Goal: Information Seeking & Learning: Compare options

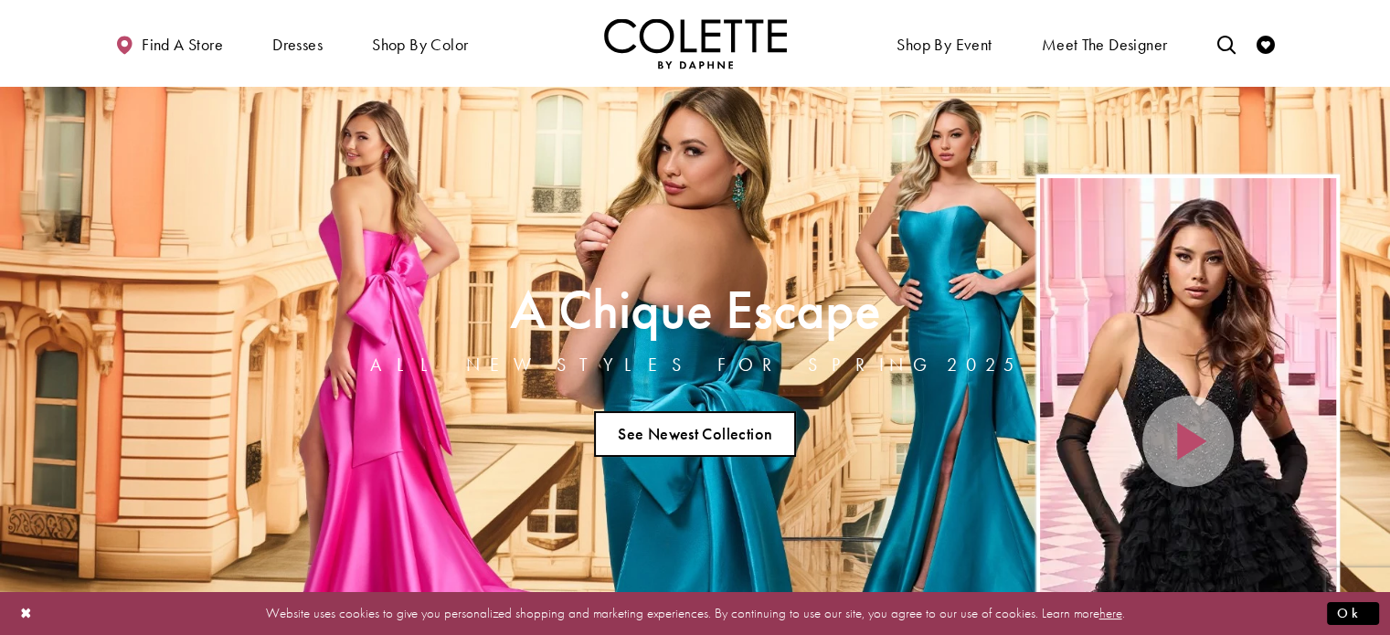
drag, startPoint x: 0, startPoint y: 0, endPoint x: 713, endPoint y: 426, distance: 830.3
click at [713, 426] on link "See Newest Collection" at bounding box center [695, 434] width 203 height 46
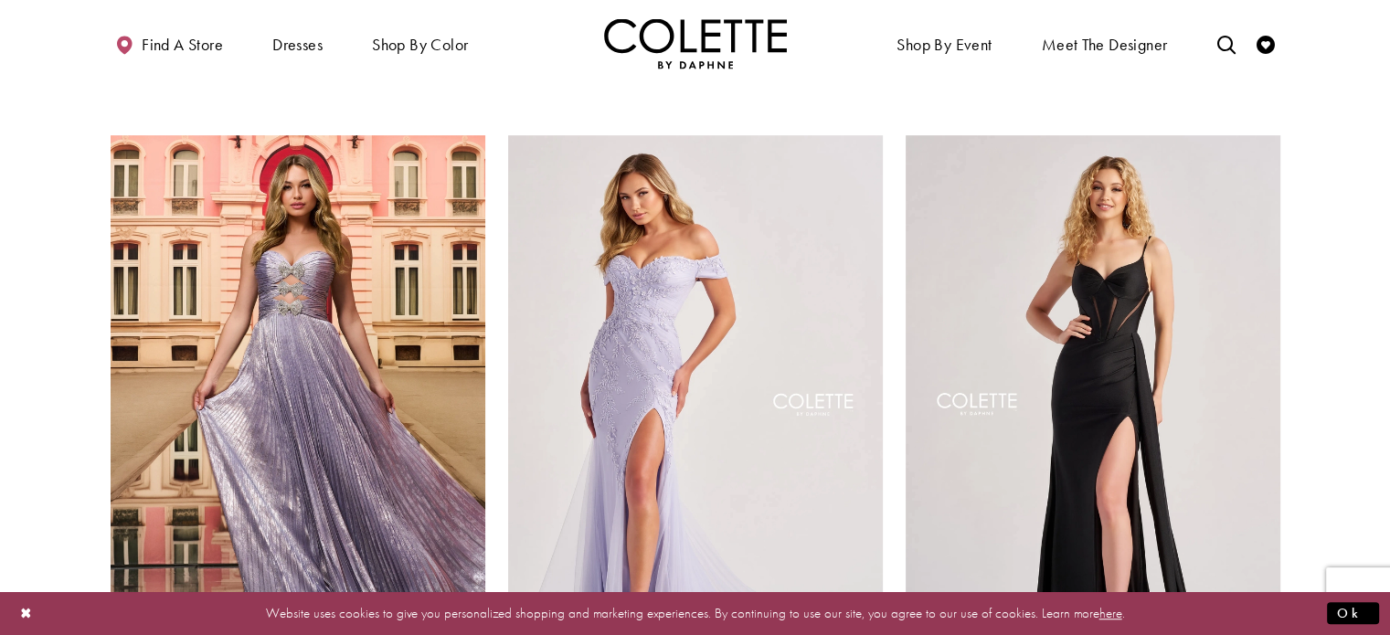
scroll to position [1100, 0]
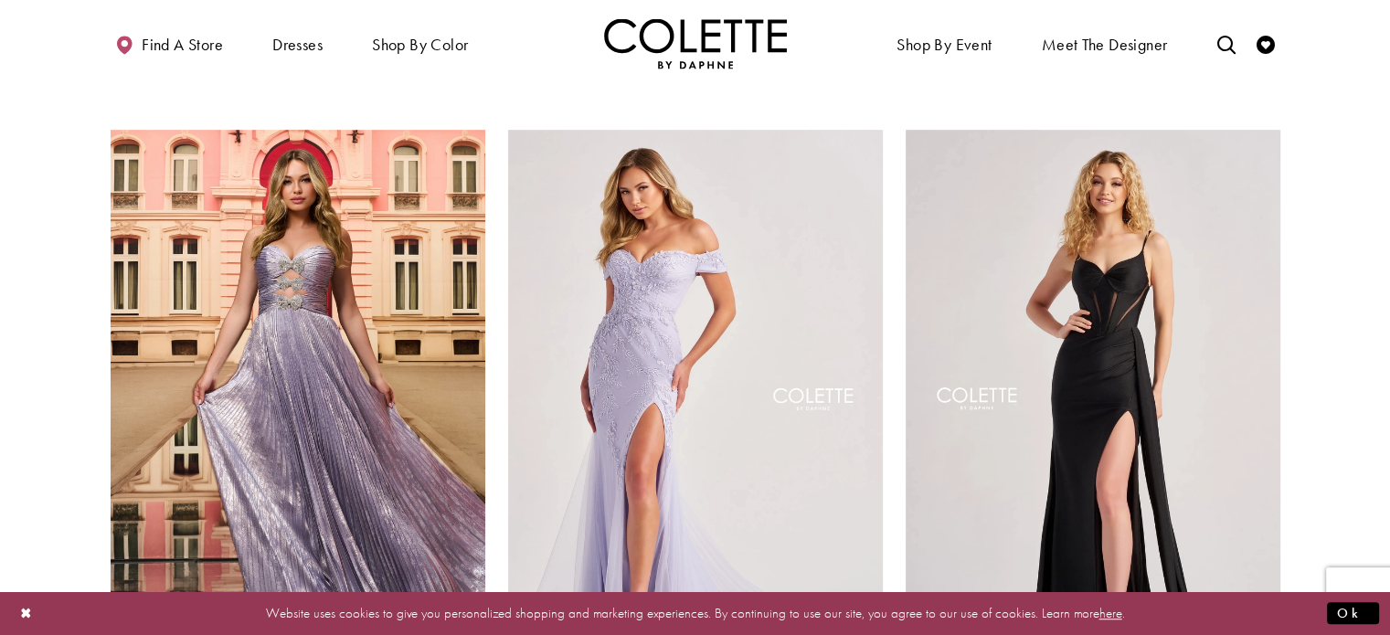
click at [757, 446] on img "Visit Colette by Daphne Style No. CL8645 Page" at bounding box center [695, 402] width 375 height 545
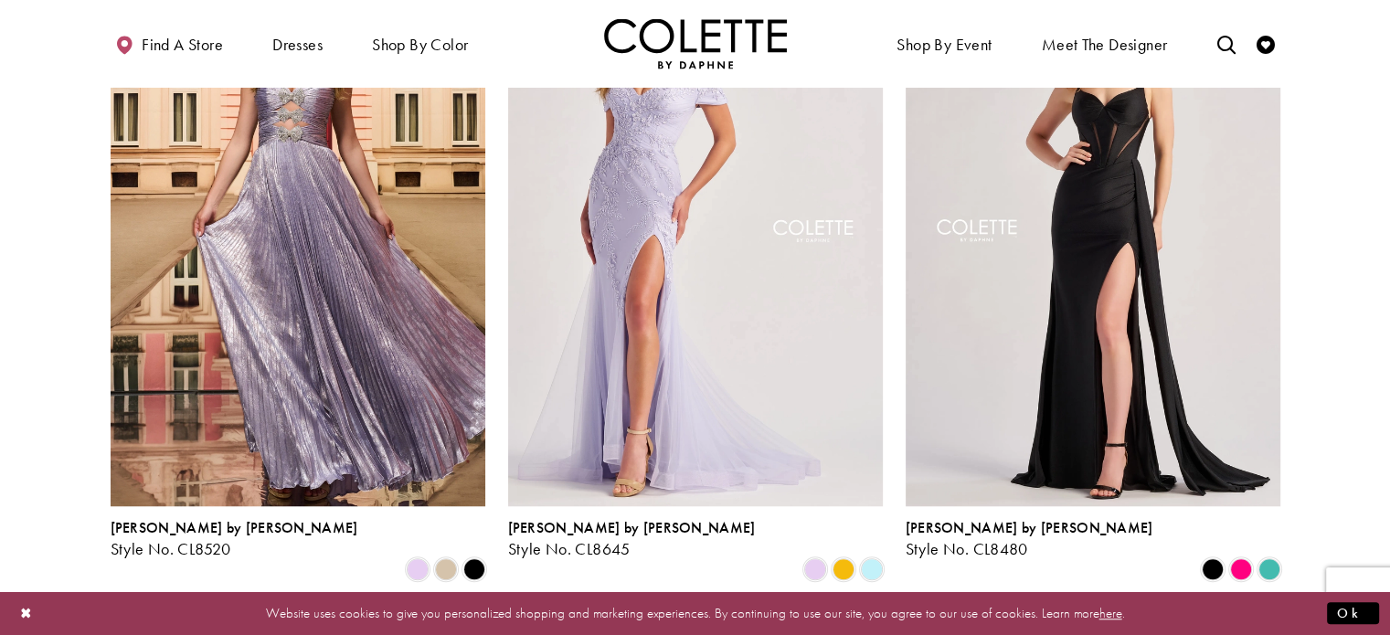
scroll to position [1305, 0]
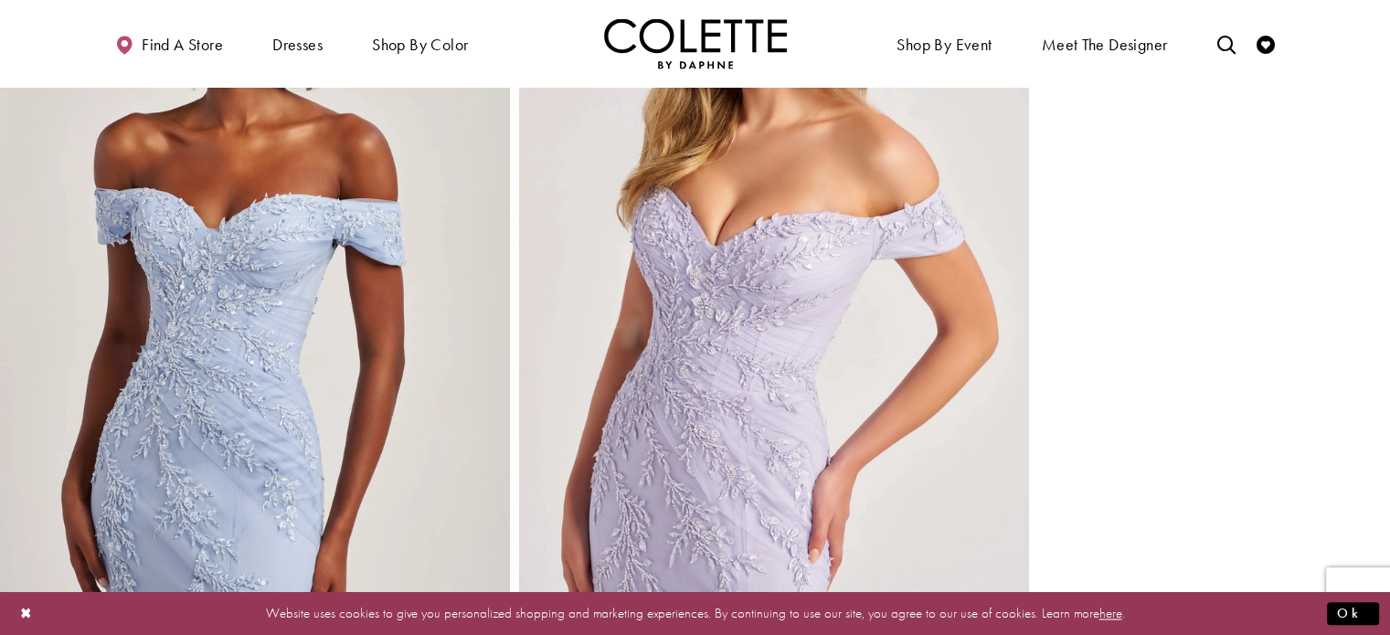
scroll to position [2492, 0]
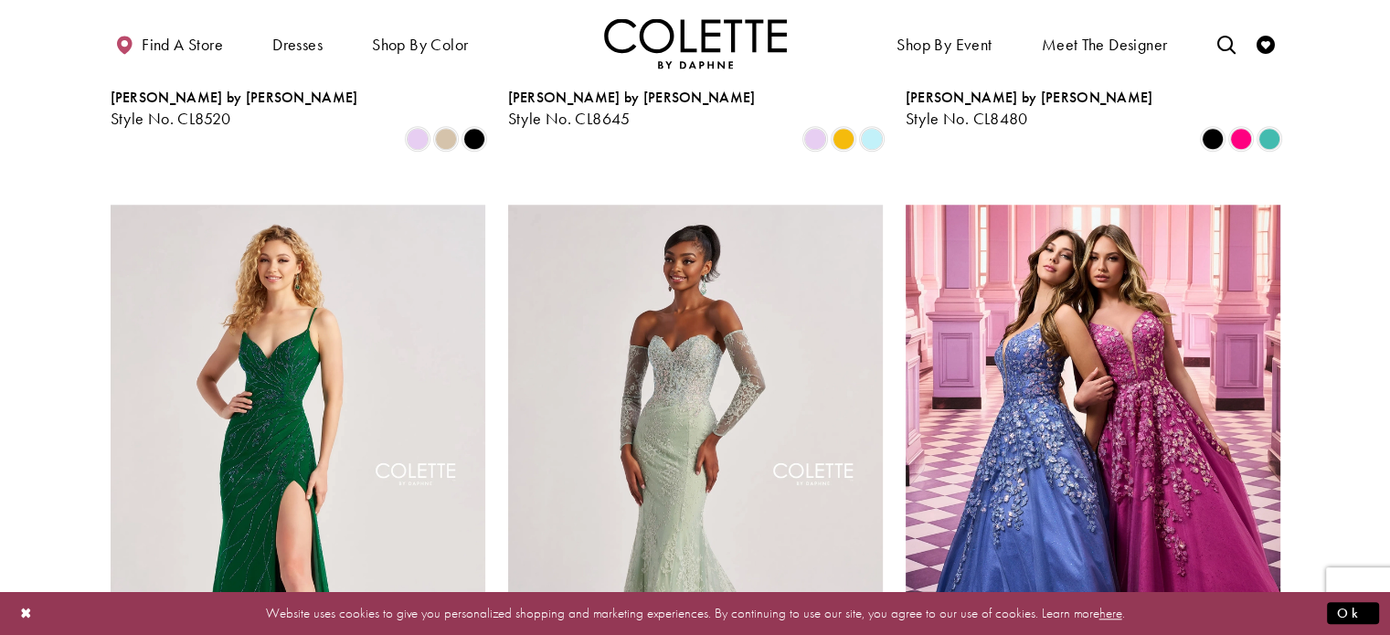
scroll to position [1700, 0]
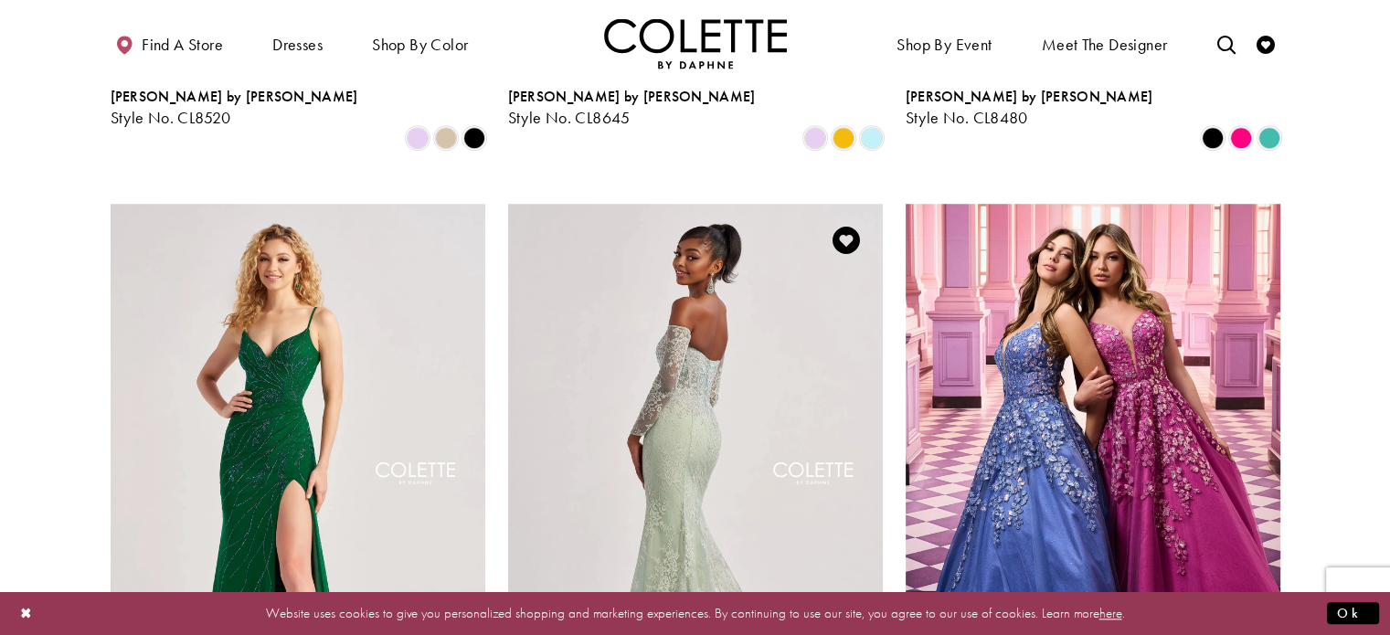
click at [694, 351] on img "Visit Colette by Daphne Style No. CL8415 Page" at bounding box center [695, 476] width 375 height 545
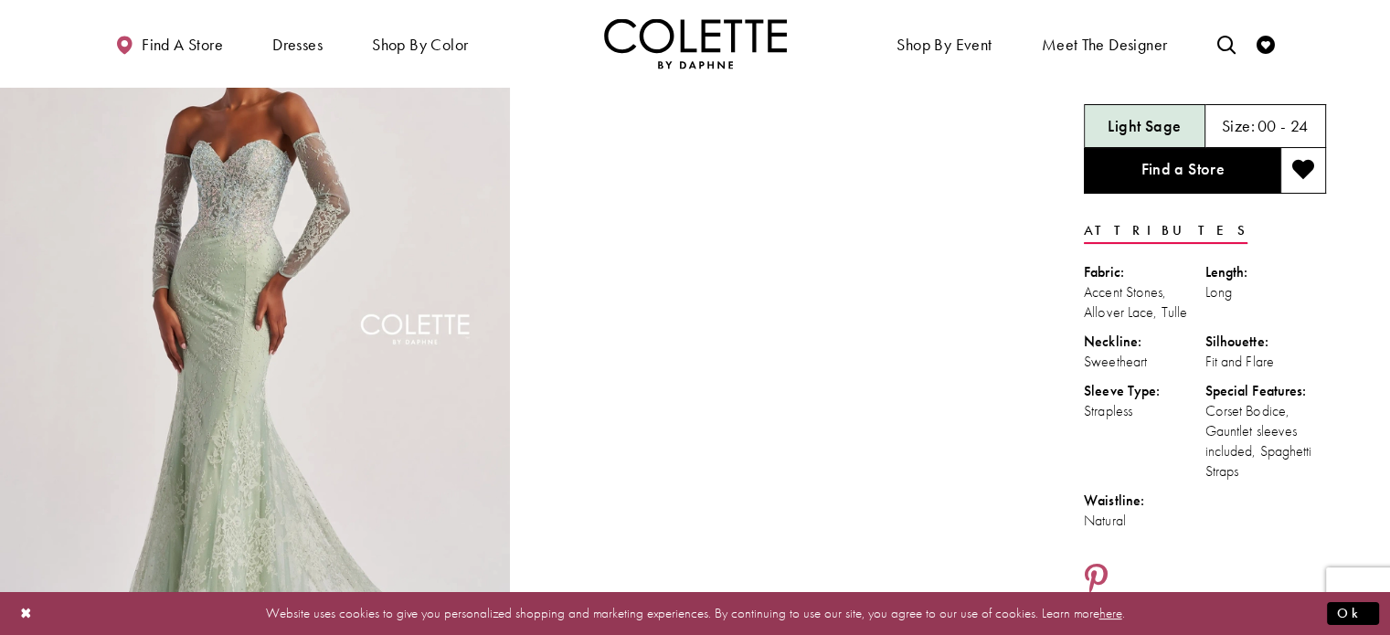
scroll to position [124, 0]
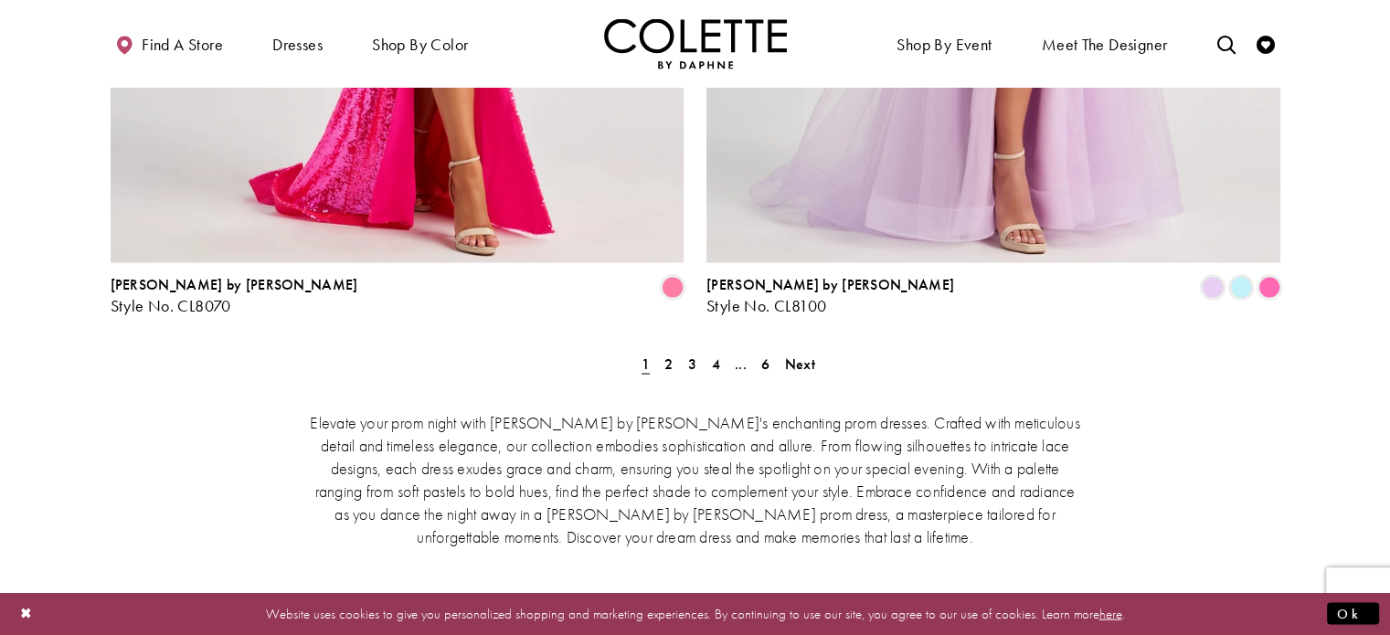
scroll to position [3820, 0]
click at [807, 356] on span "Next" at bounding box center [800, 365] width 30 height 19
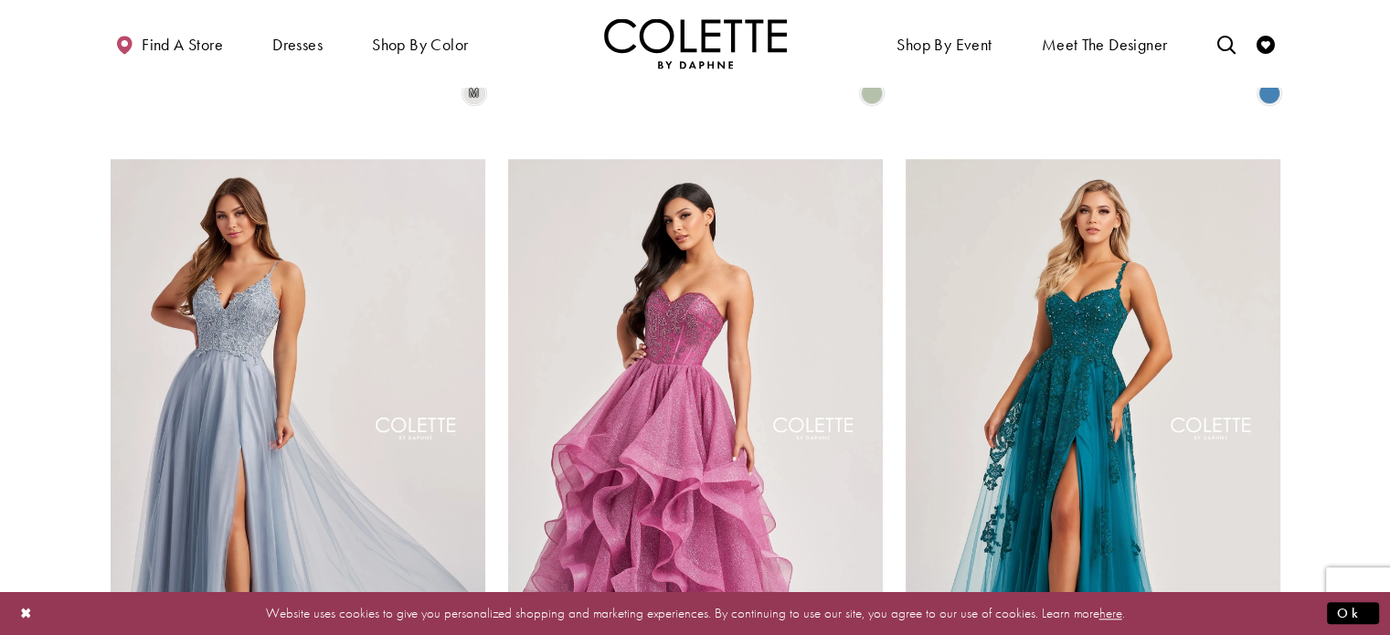
scroll to position [1744, 0]
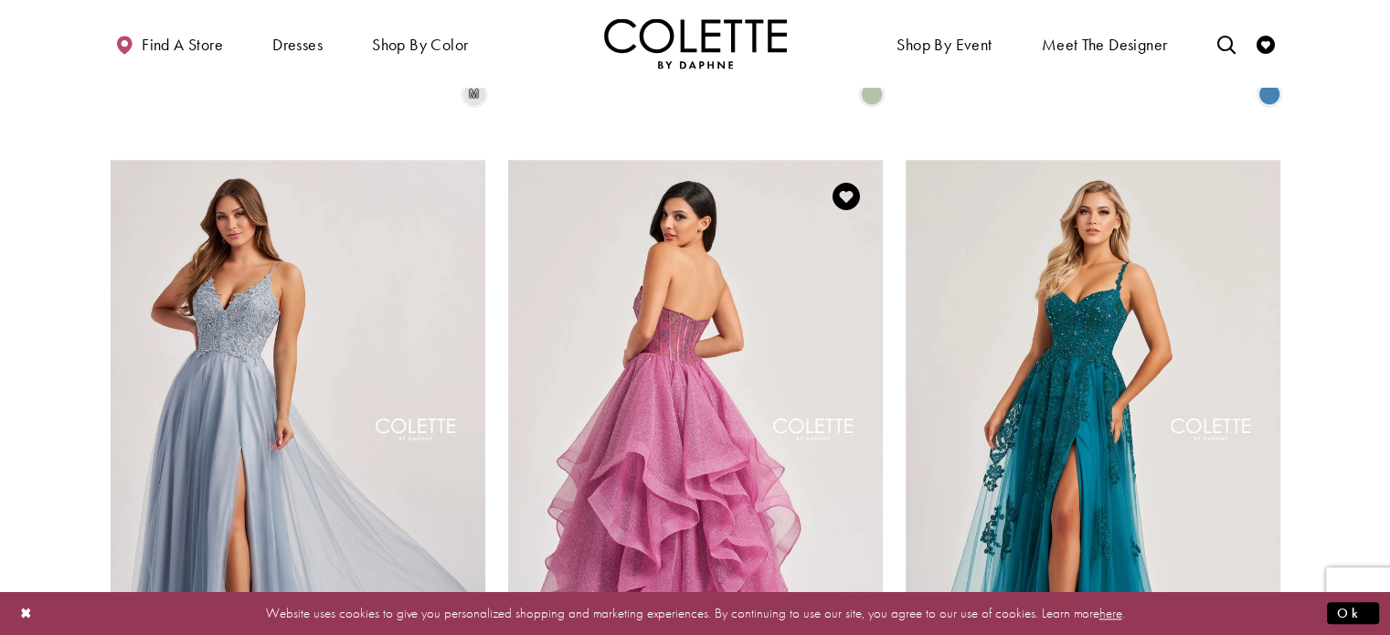
click at [640, 321] on img "Visit Colette by Daphne Style No. CL8200 Page" at bounding box center [695, 432] width 375 height 545
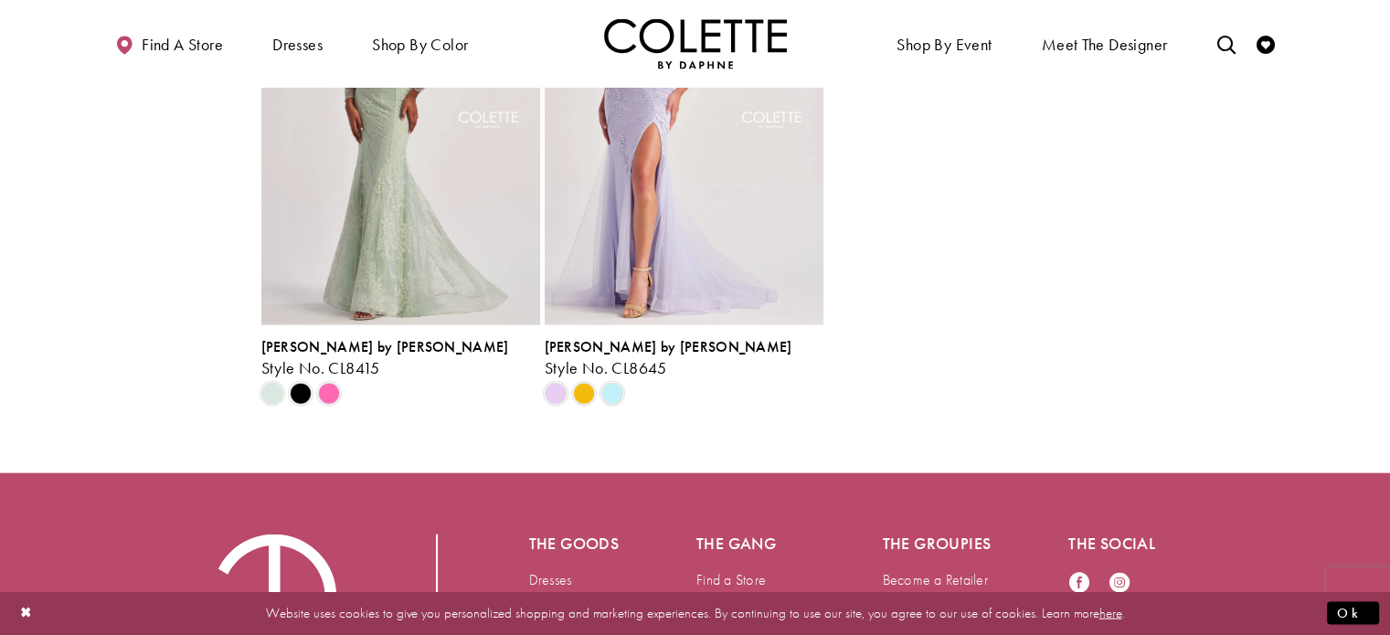
scroll to position [4110, 0]
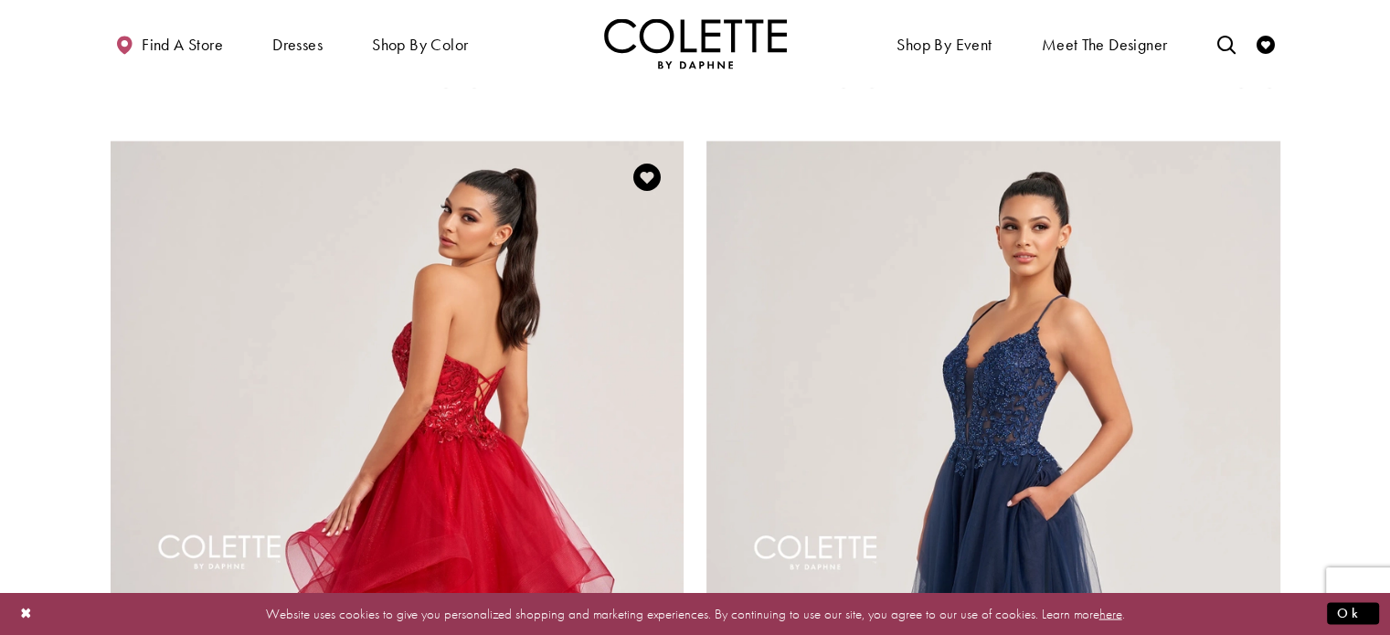
scroll to position [3111, 0]
click at [483, 380] on img "Visit Colette by Daphne Style No. CL8290 Page" at bounding box center [398, 558] width 574 height 834
click at [486, 347] on img "Visit Colette by Daphne Style No. CL8290 Page" at bounding box center [398, 558] width 574 height 834
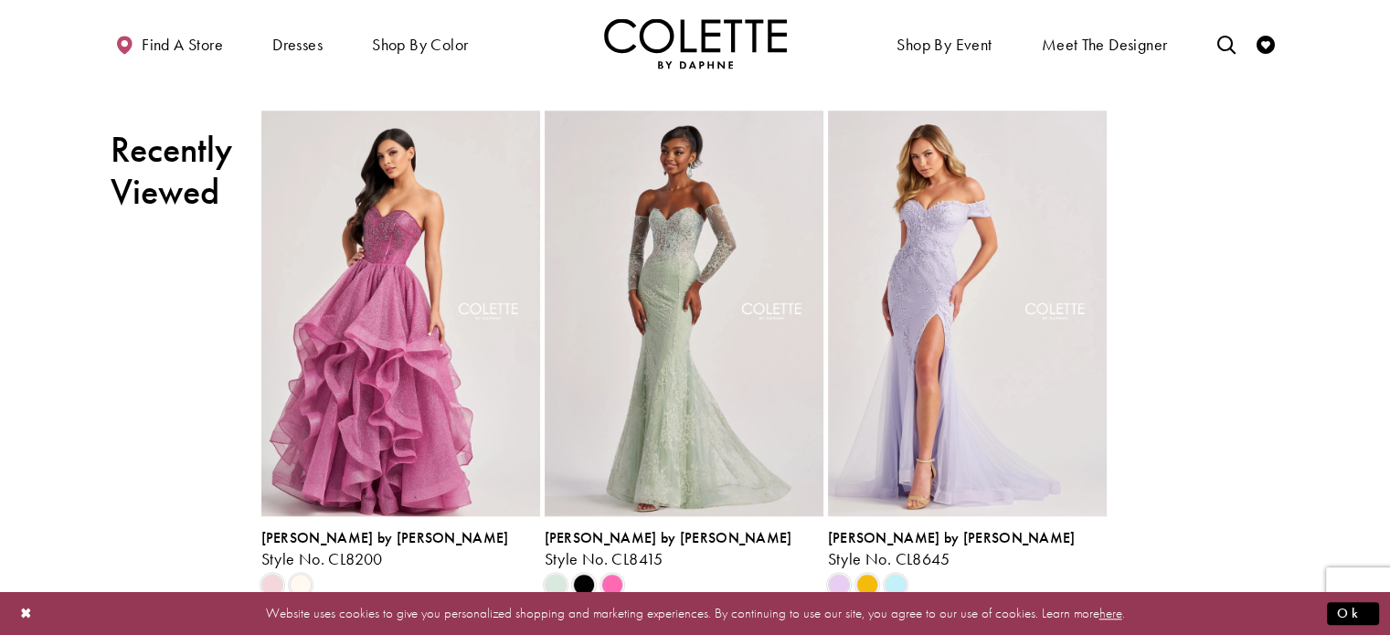
scroll to position [1579, 0]
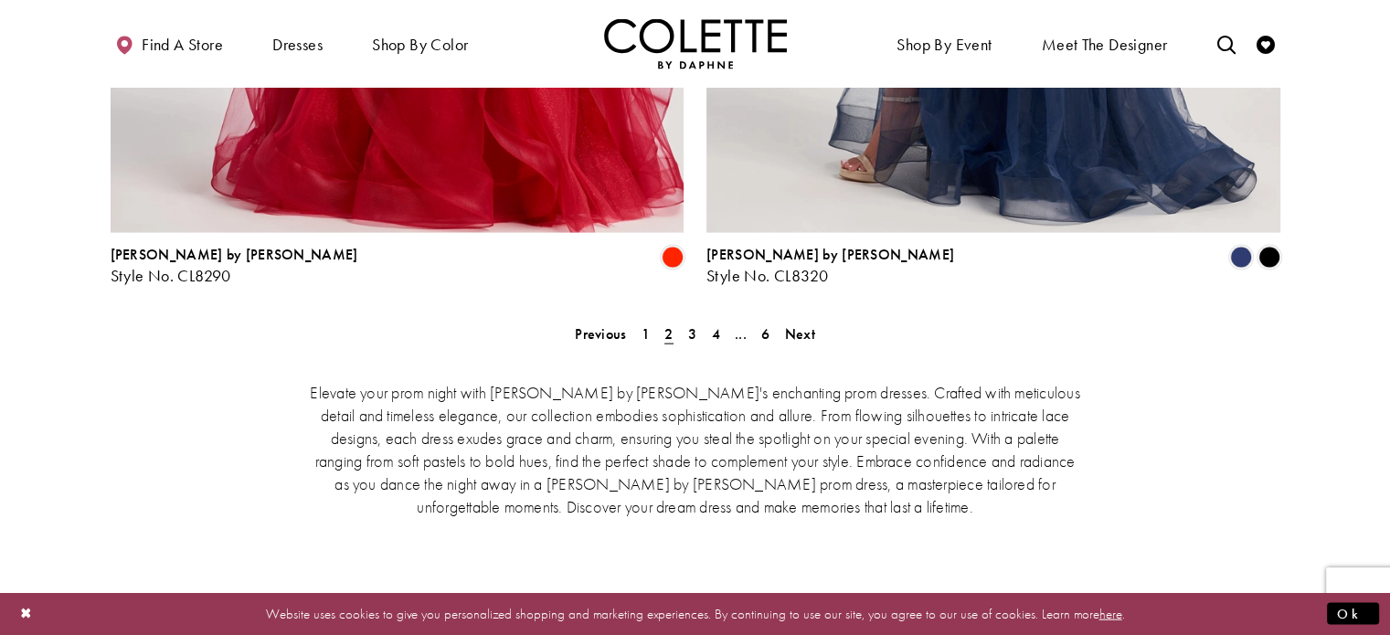
scroll to position [3851, 0]
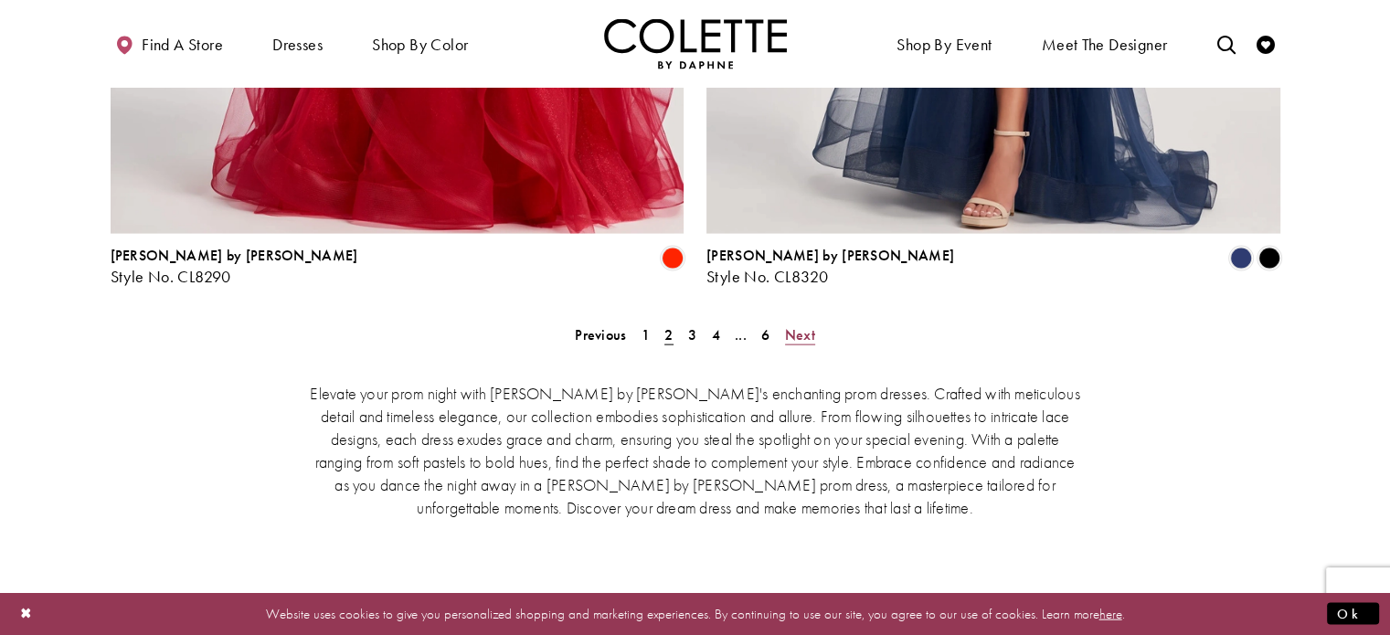
click at [801, 325] on span "Next" at bounding box center [800, 334] width 30 height 19
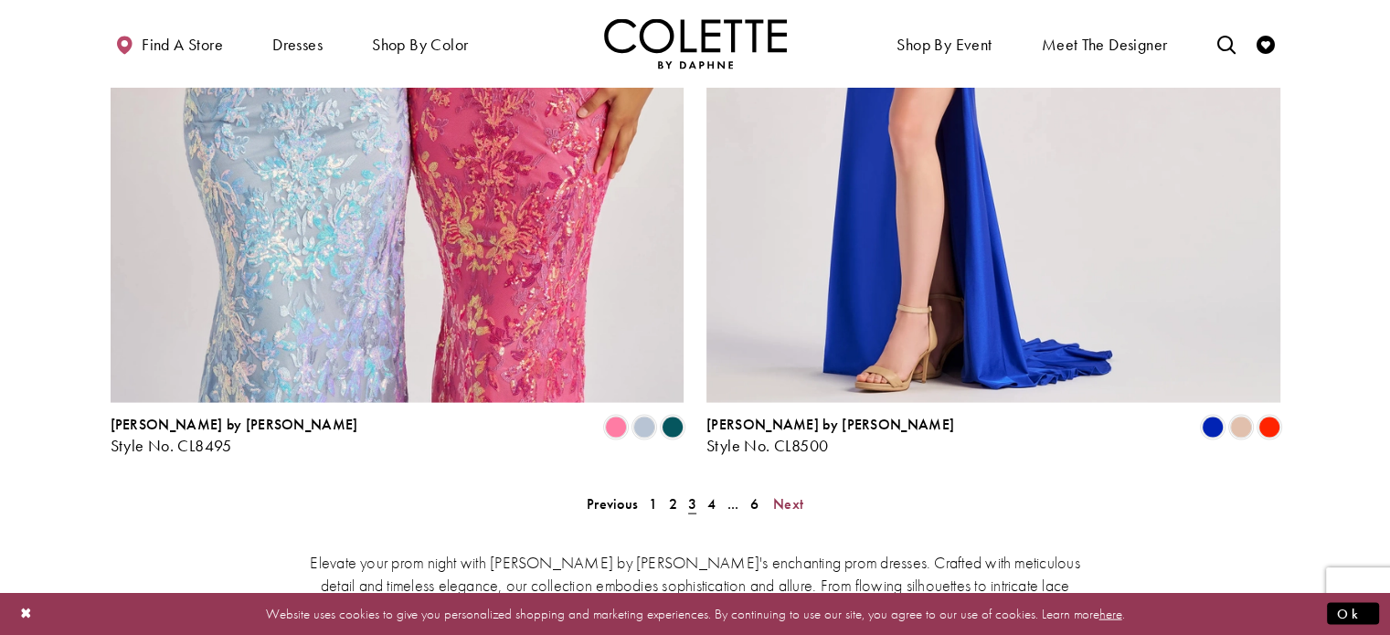
scroll to position [3891, 0]
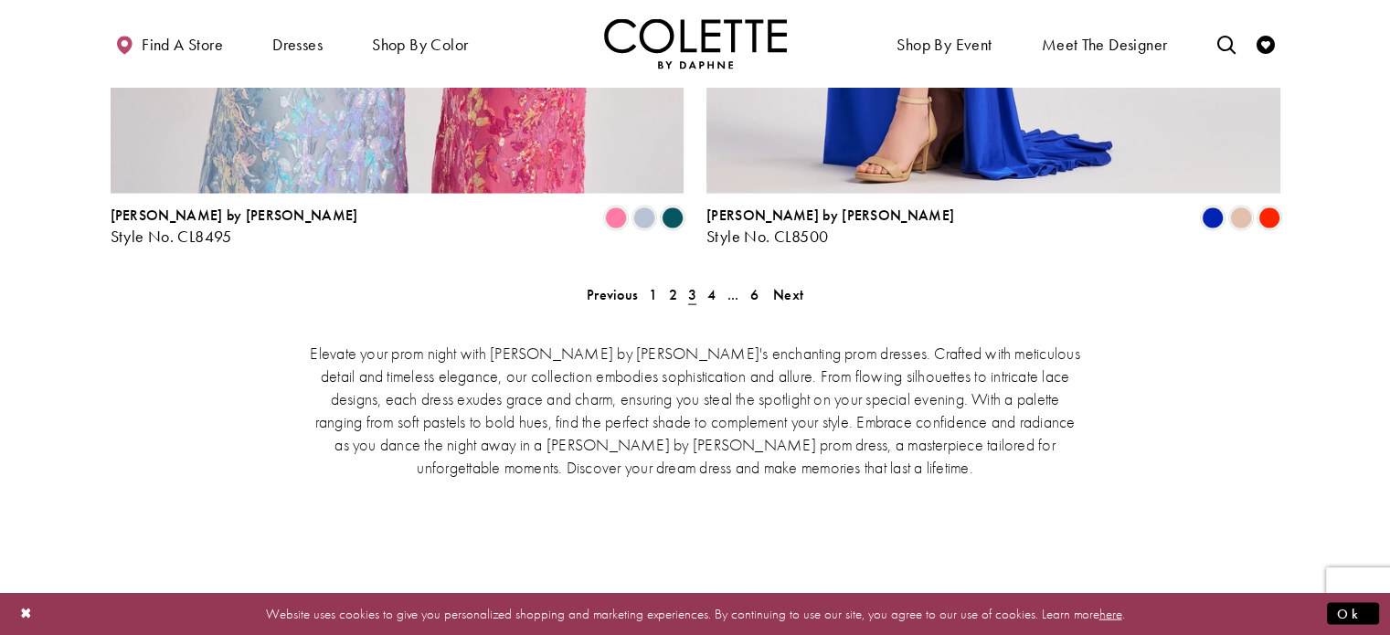
click at [785, 302] on div "Elevate your prom night with [PERSON_NAME] by [PERSON_NAME]'s enchanting prom d…" at bounding box center [696, 454] width 1170 height 304
click at [784, 285] on span "Next" at bounding box center [788, 294] width 30 height 19
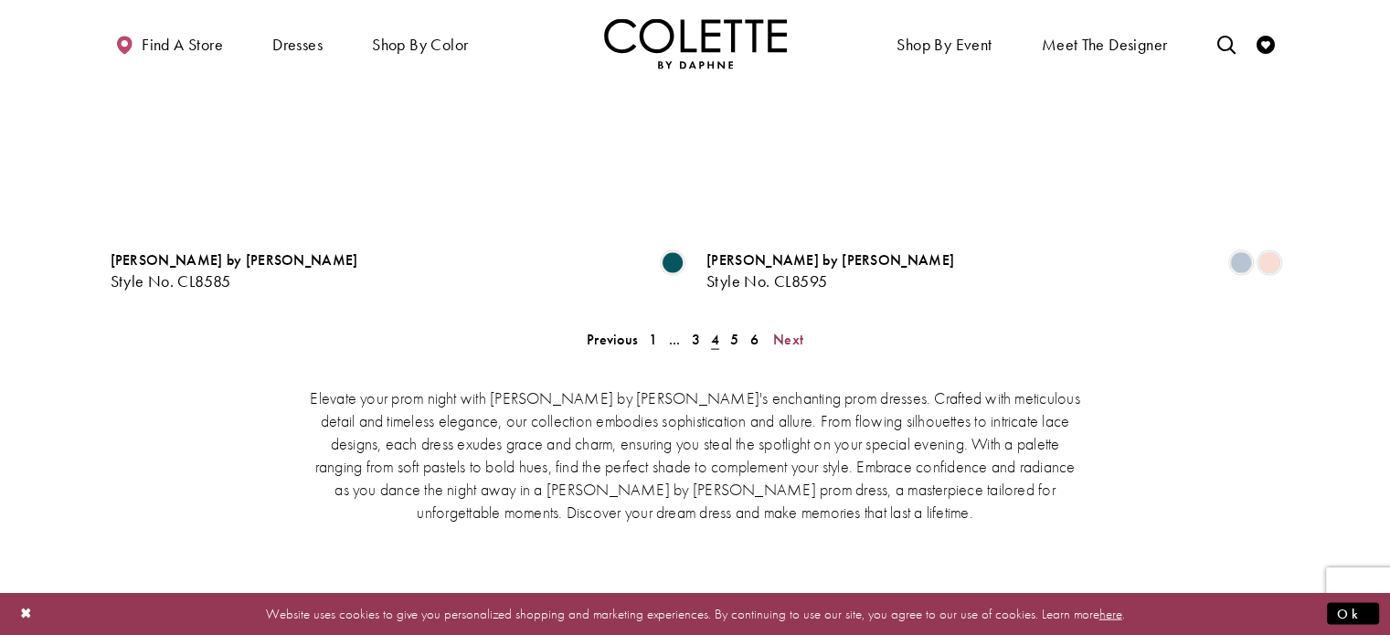
scroll to position [3856, 0]
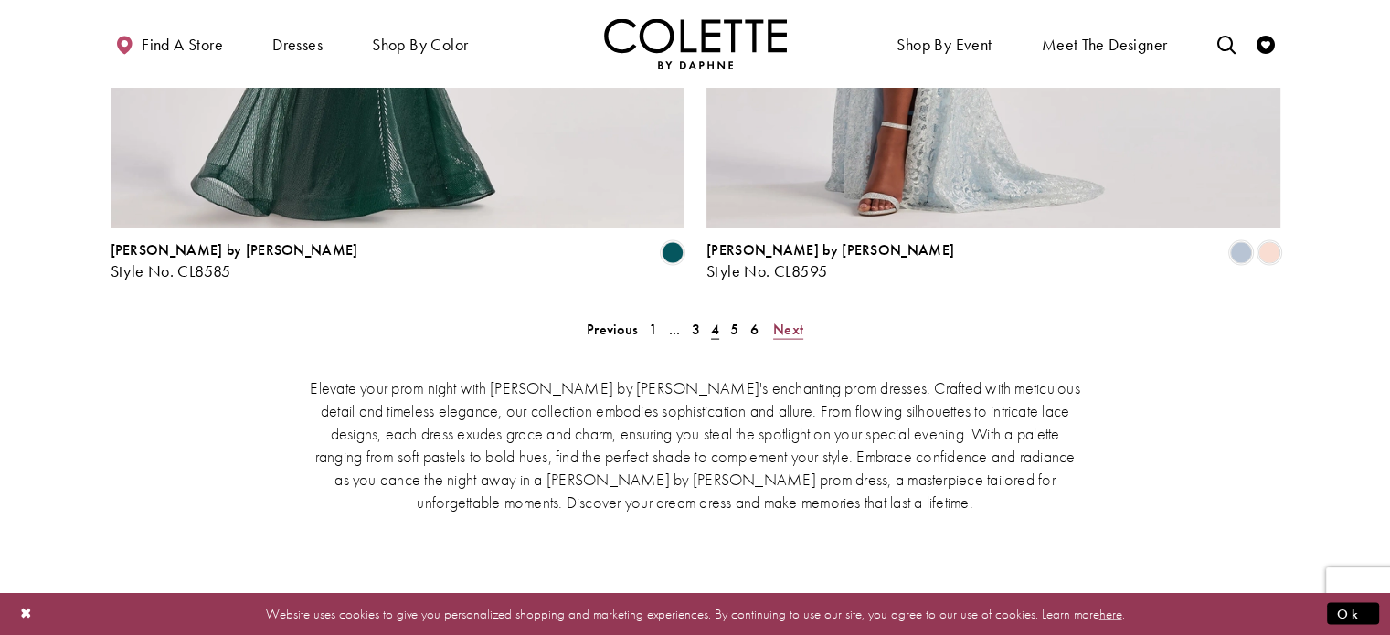
click at [790, 320] on span "Next" at bounding box center [788, 329] width 30 height 19
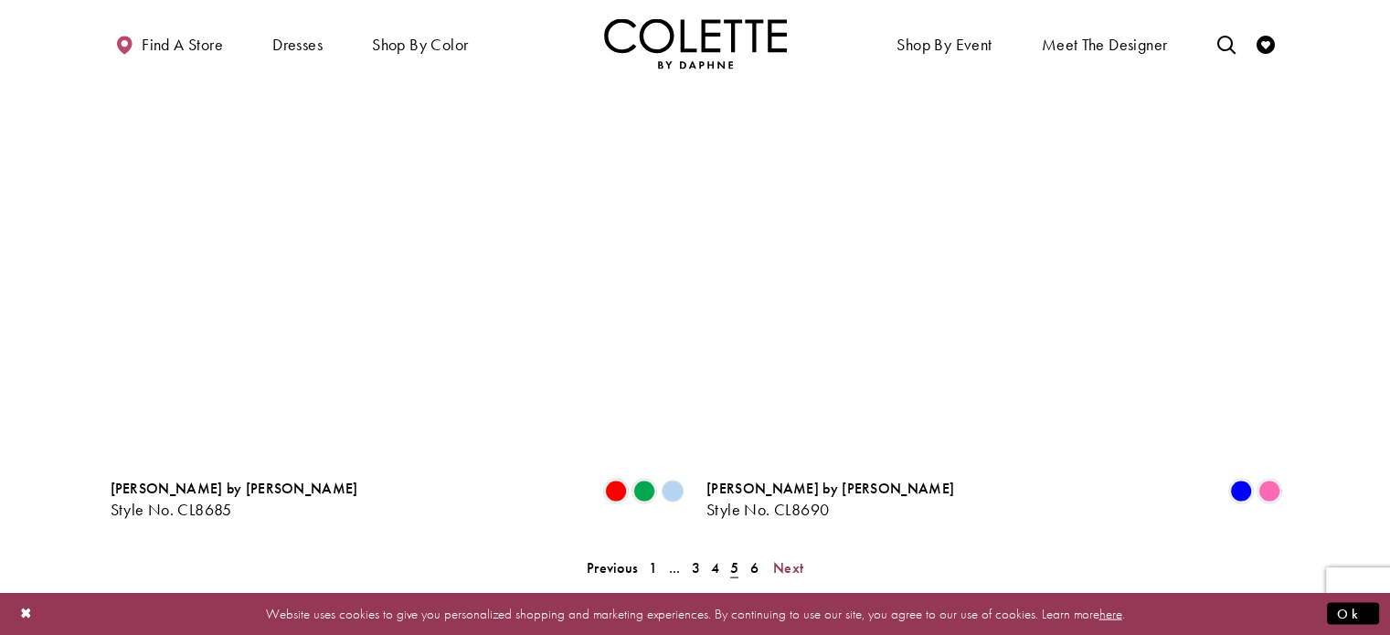
scroll to position [3619, 0]
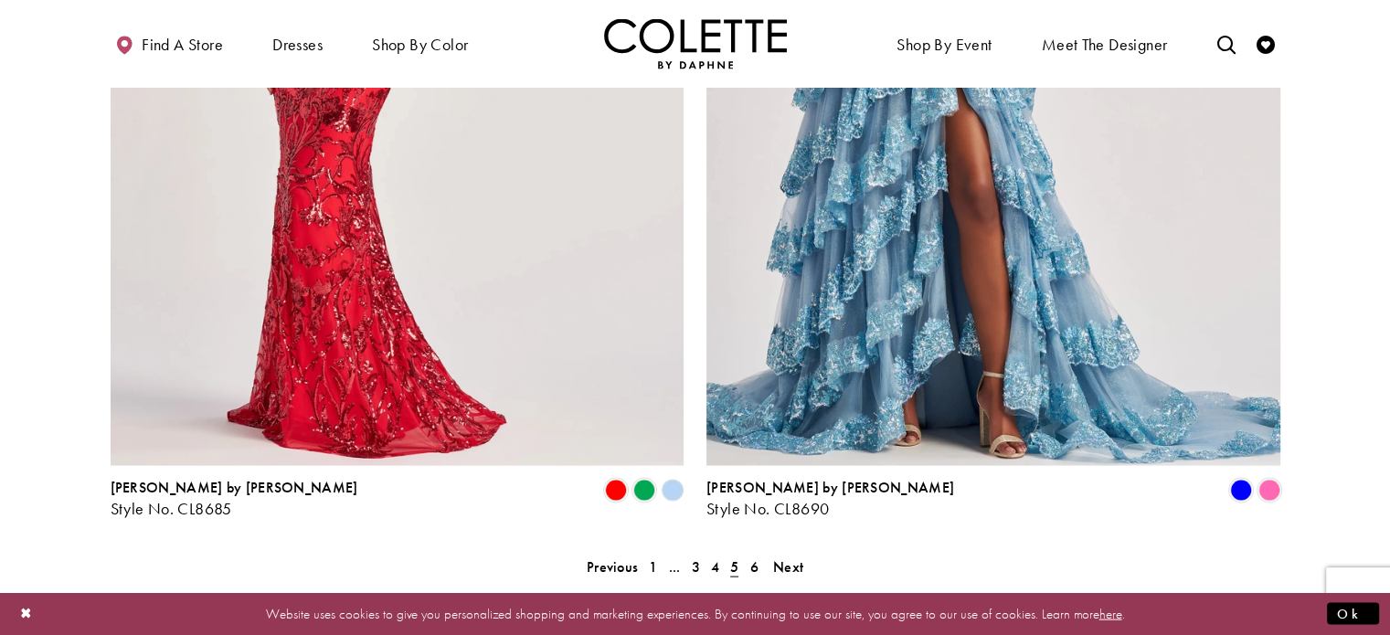
click at [778, 557] on span "Next" at bounding box center [788, 566] width 30 height 19
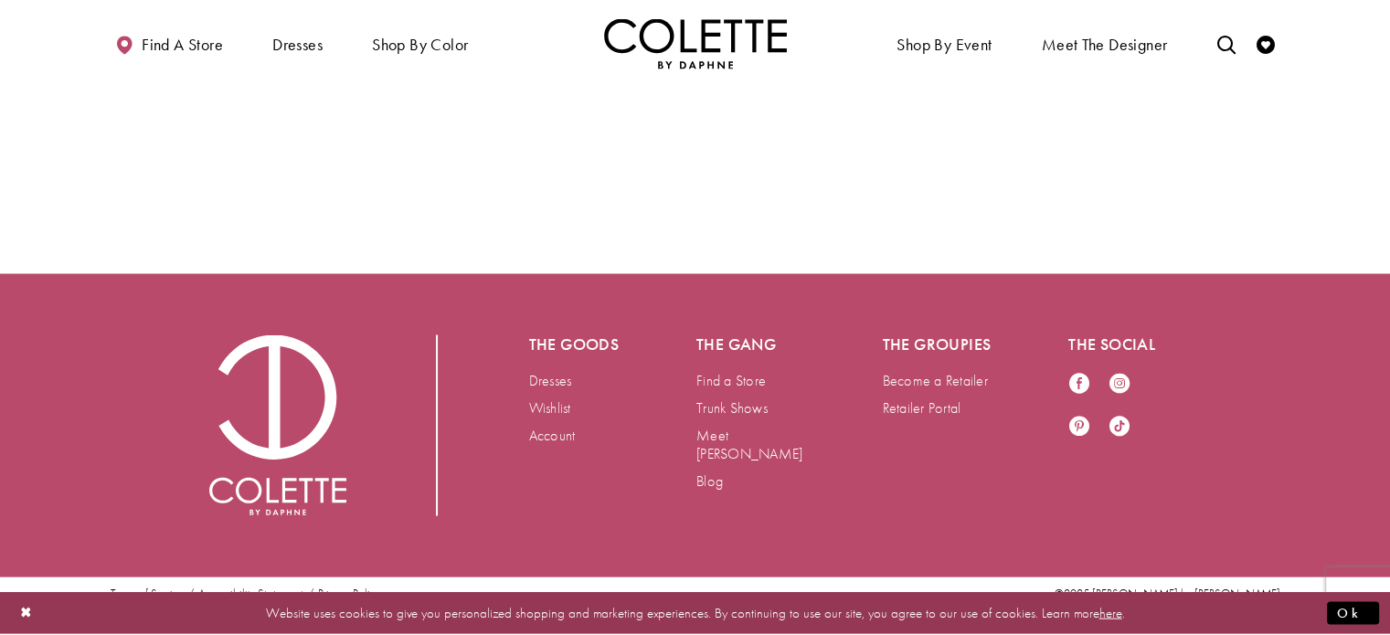
scroll to position [469, 0]
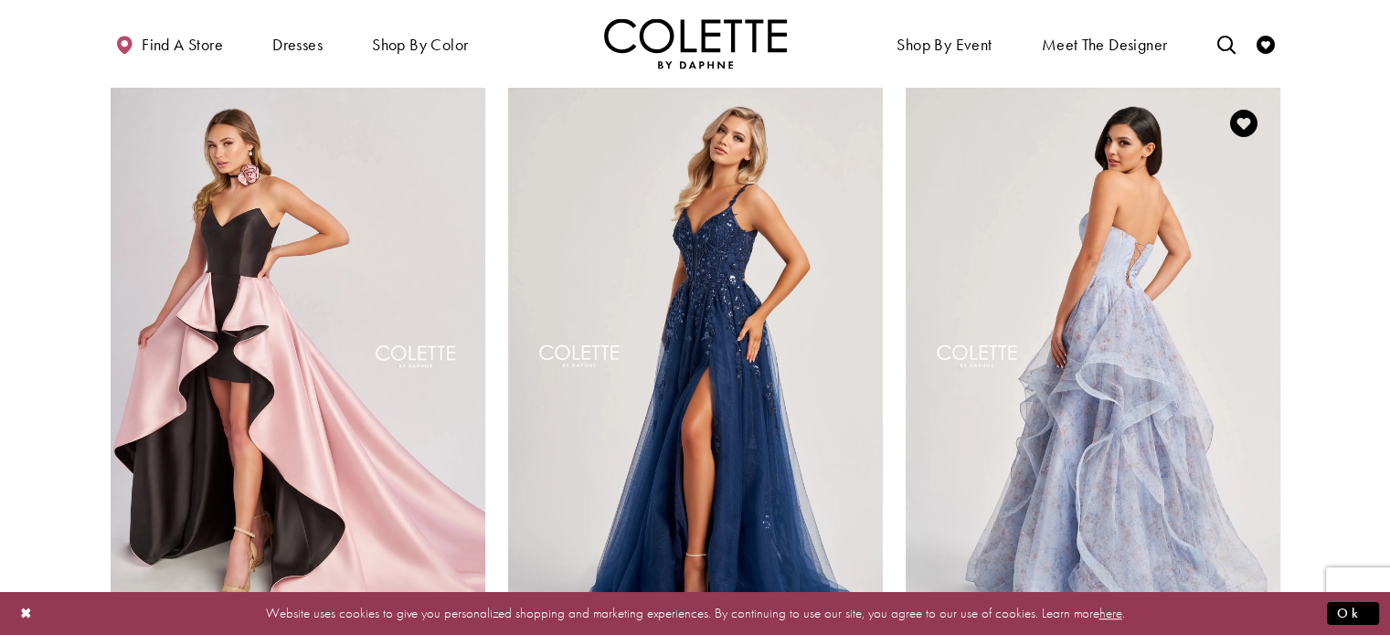
click at [1045, 401] on img "Visit Colette by Daphne Style No. CL8180 Page" at bounding box center [1093, 359] width 375 height 545
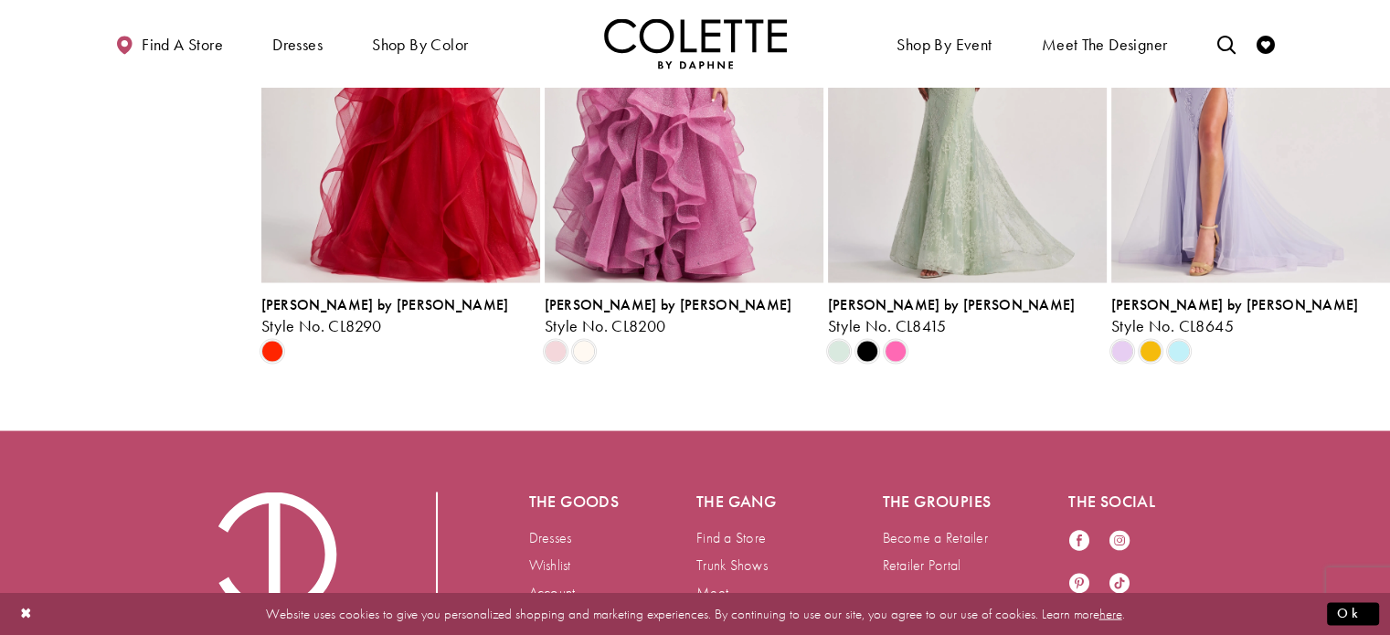
scroll to position [3372, 0]
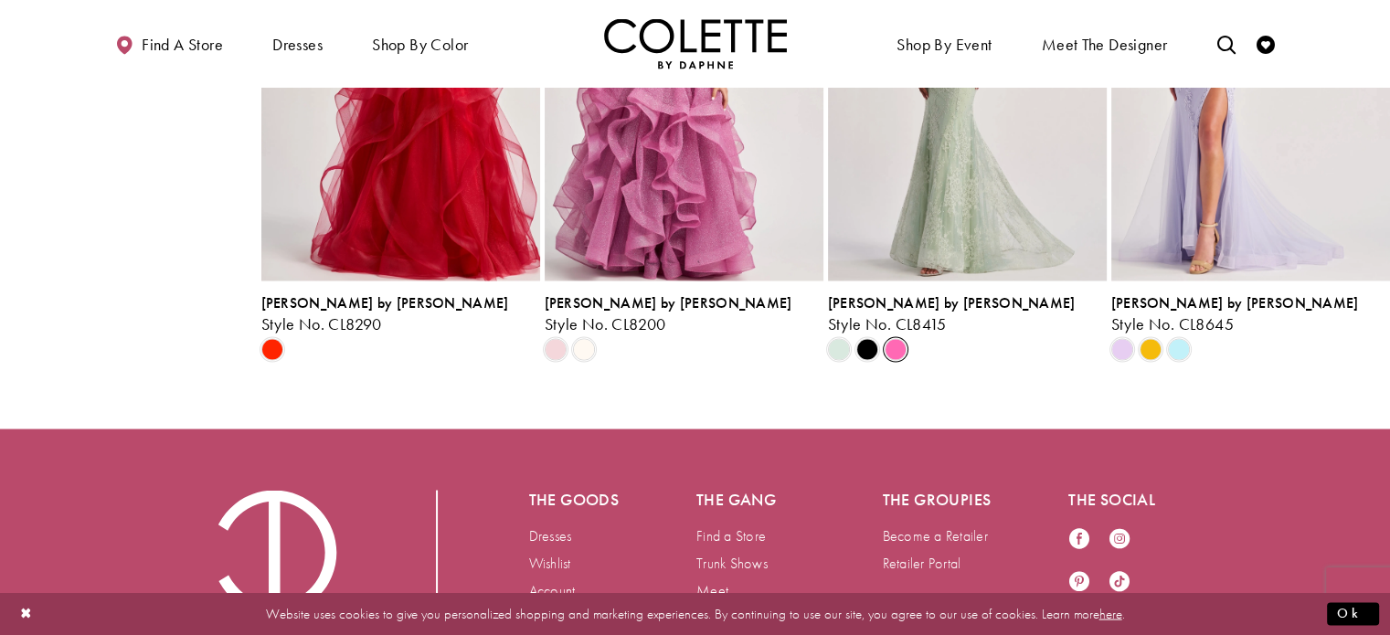
click at [890, 360] on span "Scroll List" at bounding box center [896, 349] width 22 height 22
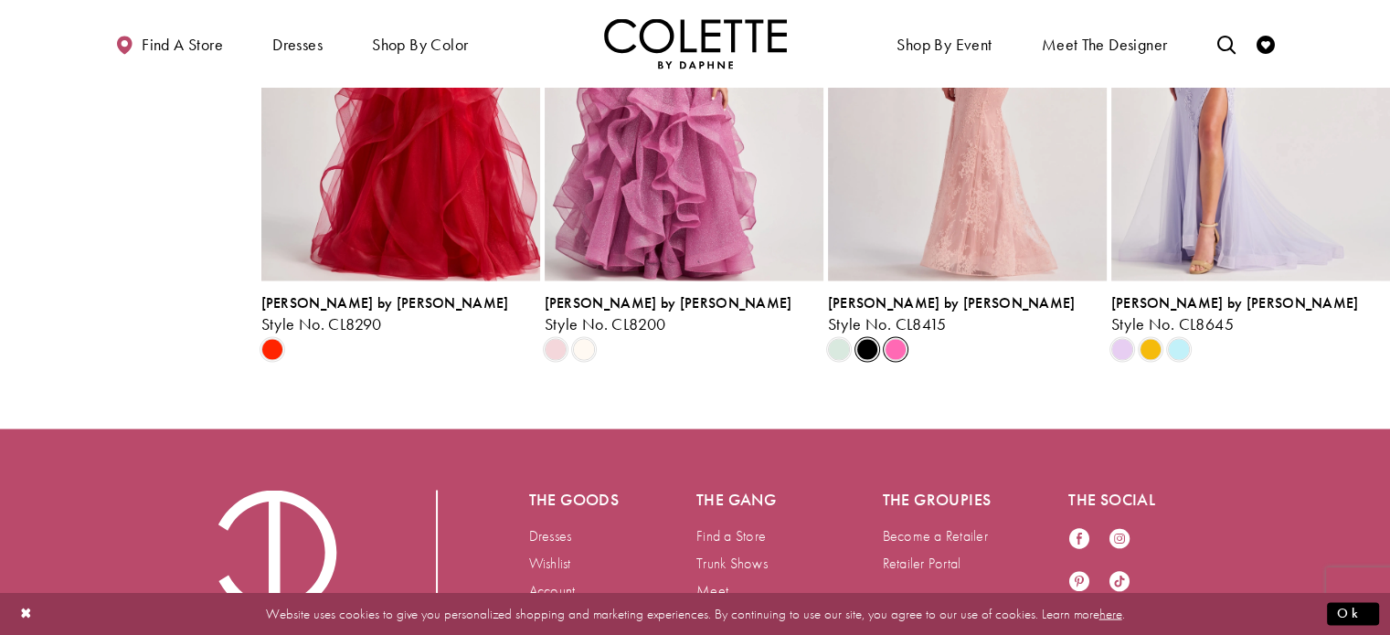
click at [874, 360] on span "Scroll List" at bounding box center [867, 349] width 22 height 22
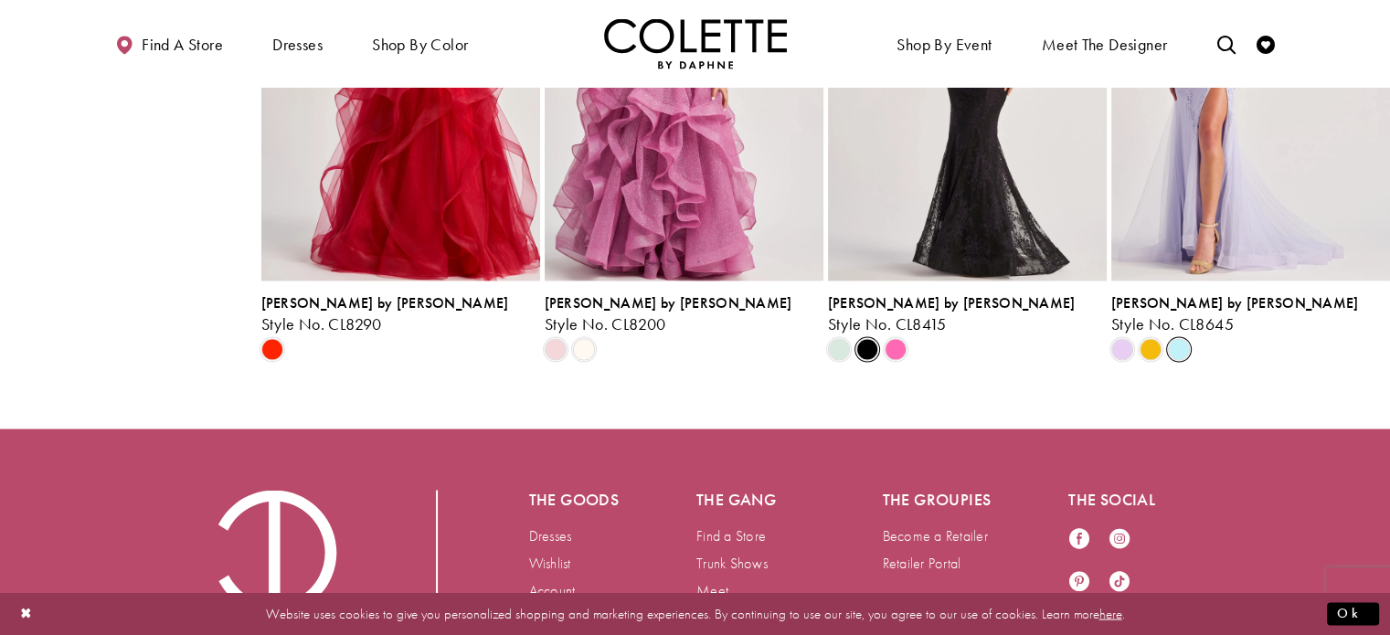
click at [1188, 360] on span "Scroll List" at bounding box center [1179, 349] width 22 height 22
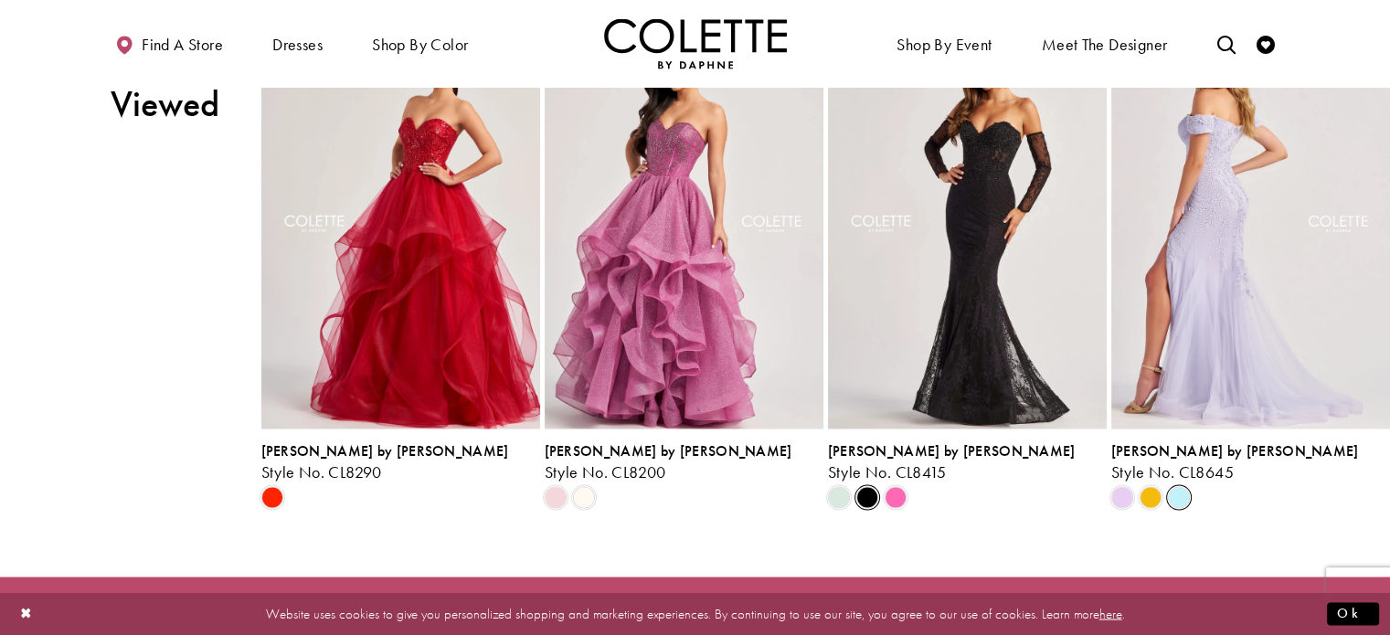
scroll to position [3183, 0]
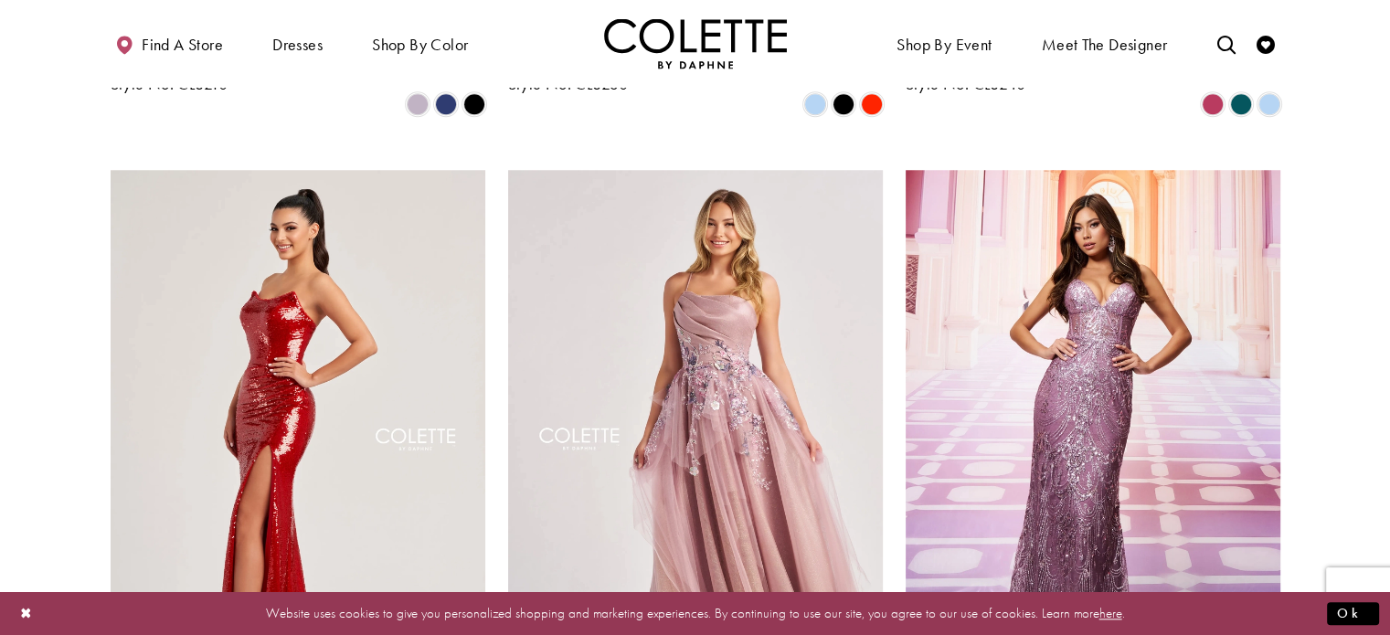
scroll to position [1733, 0]
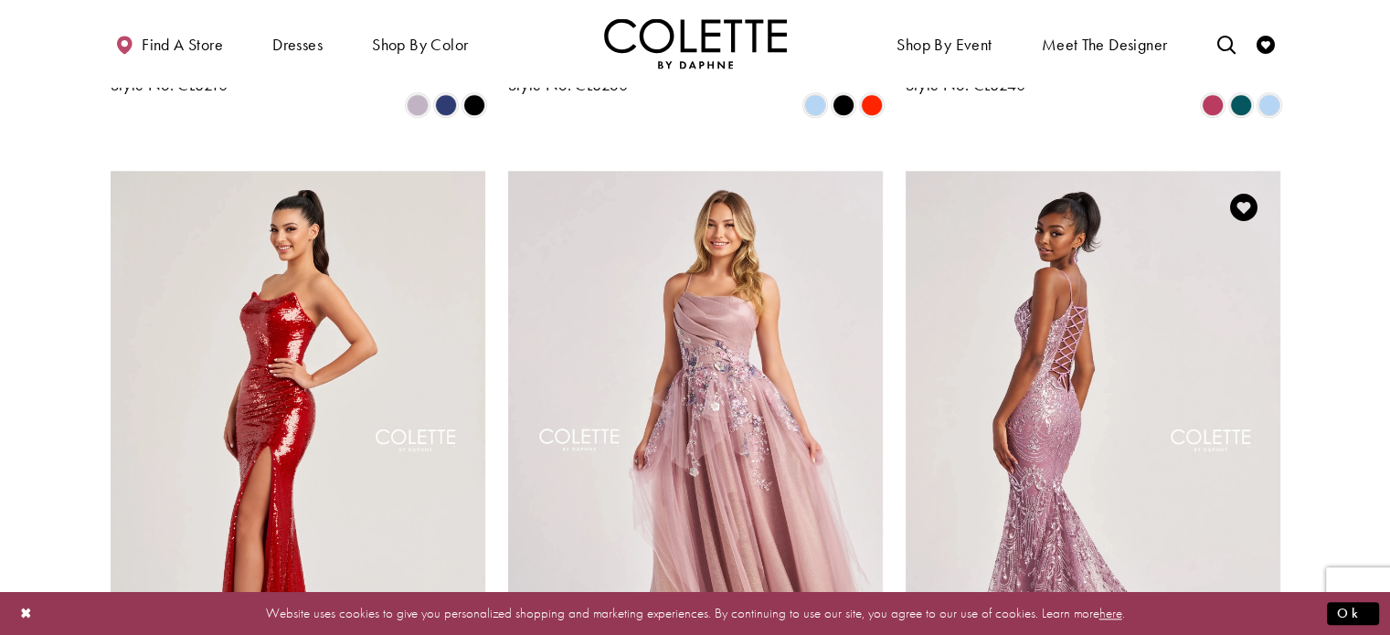
click at [1108, 353] on img "Visit Colette by Daphne Style No. CL8630 Page" at bounding box center [1093, 443] width 375 height 545
click at [1038, 354] on img "Visit Colette by Daphne Style No. CL8630 Page" at bounding box center [1093, 443] width 375 height 545
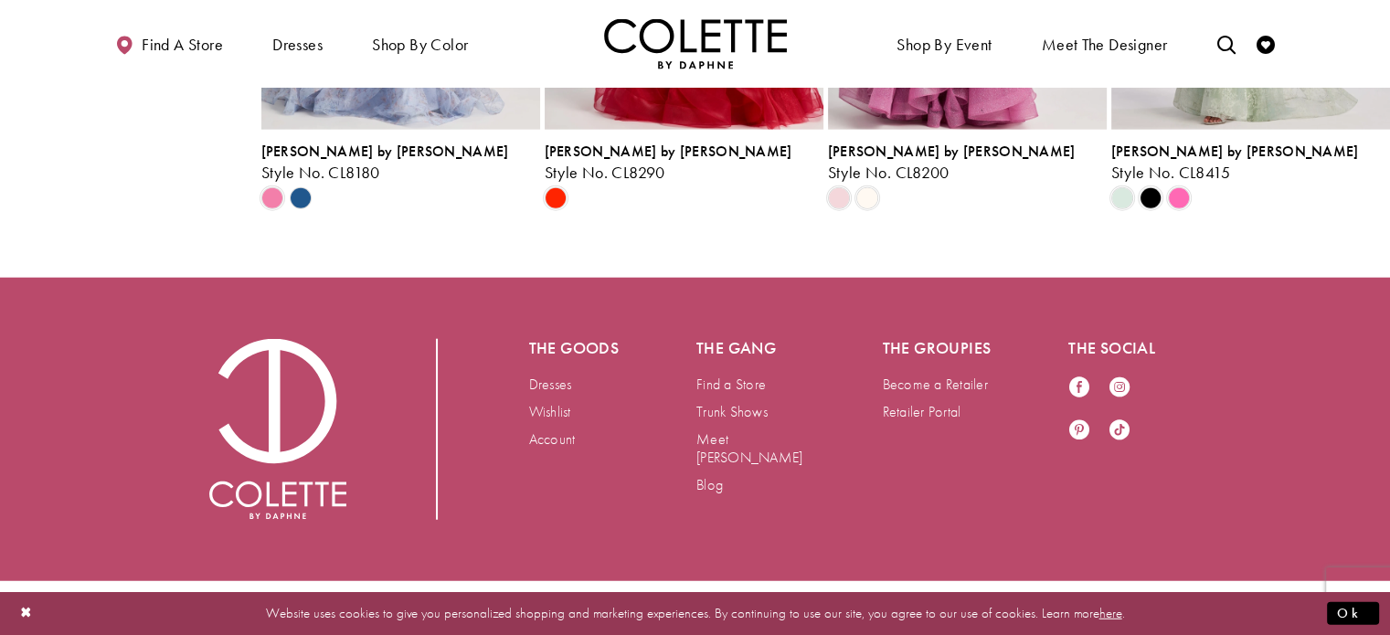
scroll to position [4551, 0]
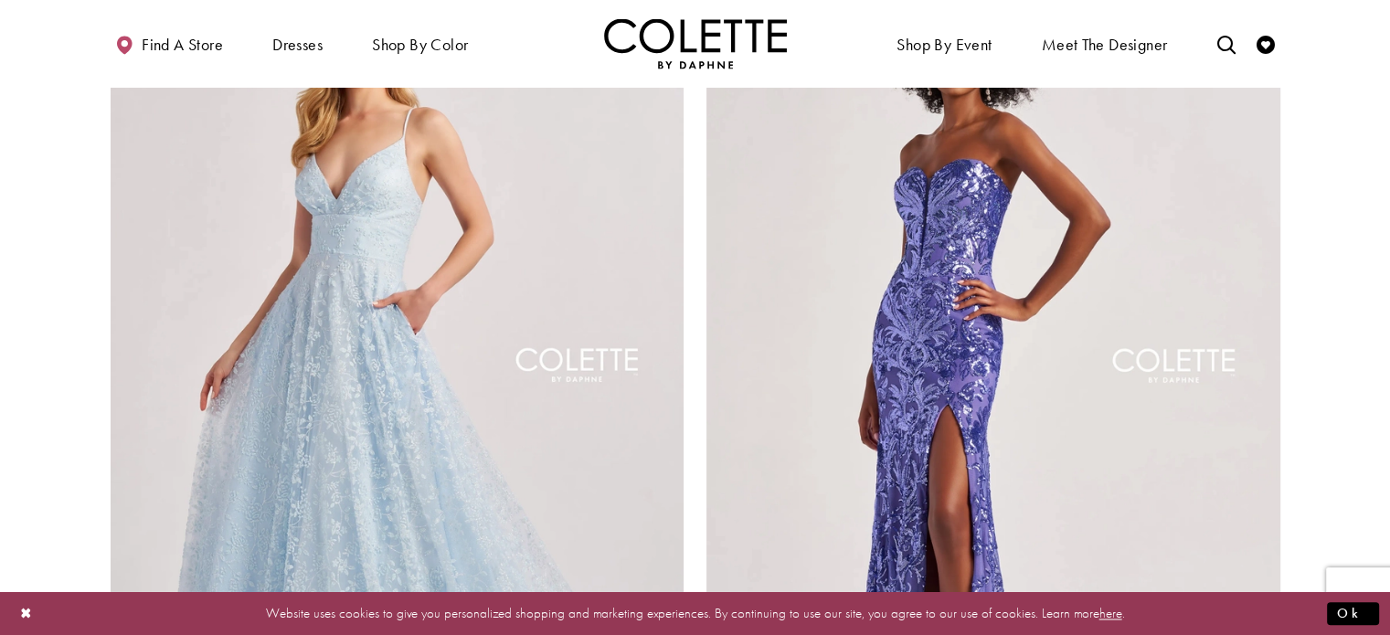
scroll to position [2617, 0]
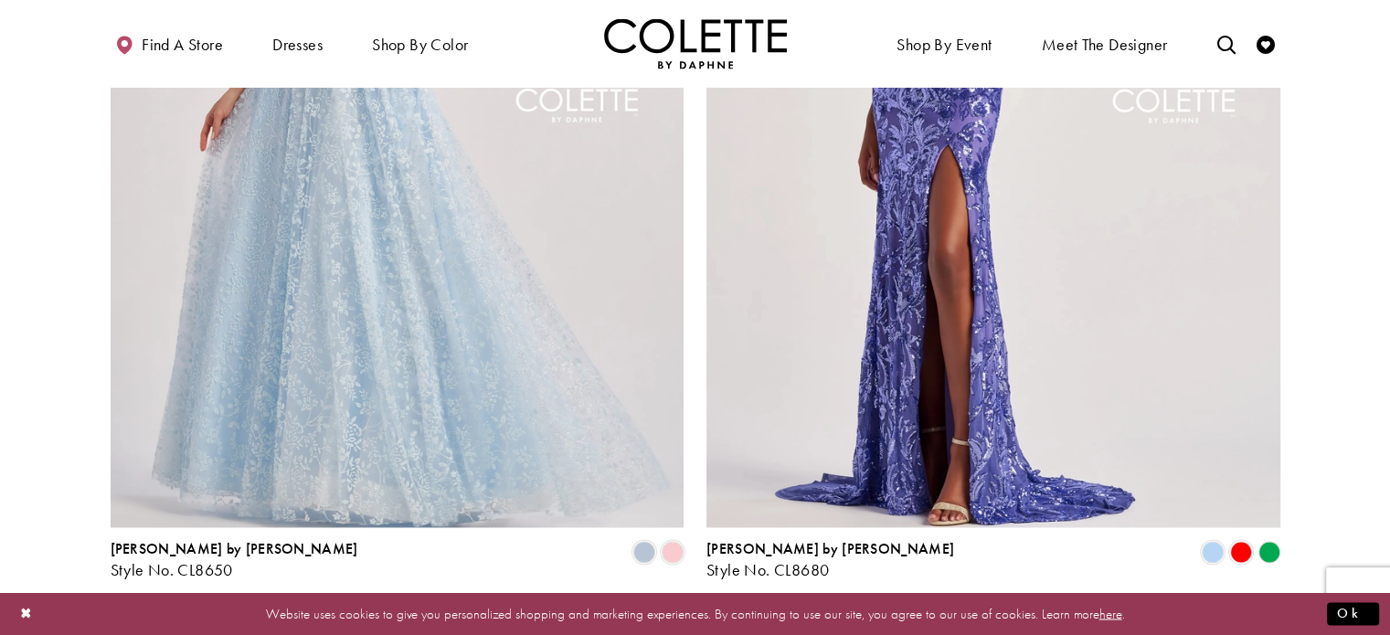
scroll to position [2884, 0]
drag, startPoint x: 13, startPoint y: 465, endPoint x: 1166, endPoint y: 76, distance: 1217.2
click at [1166, 76] on div "Find a store Dresses Dresses Occasion" at bounding box center [696, 43] width 1170 height 87
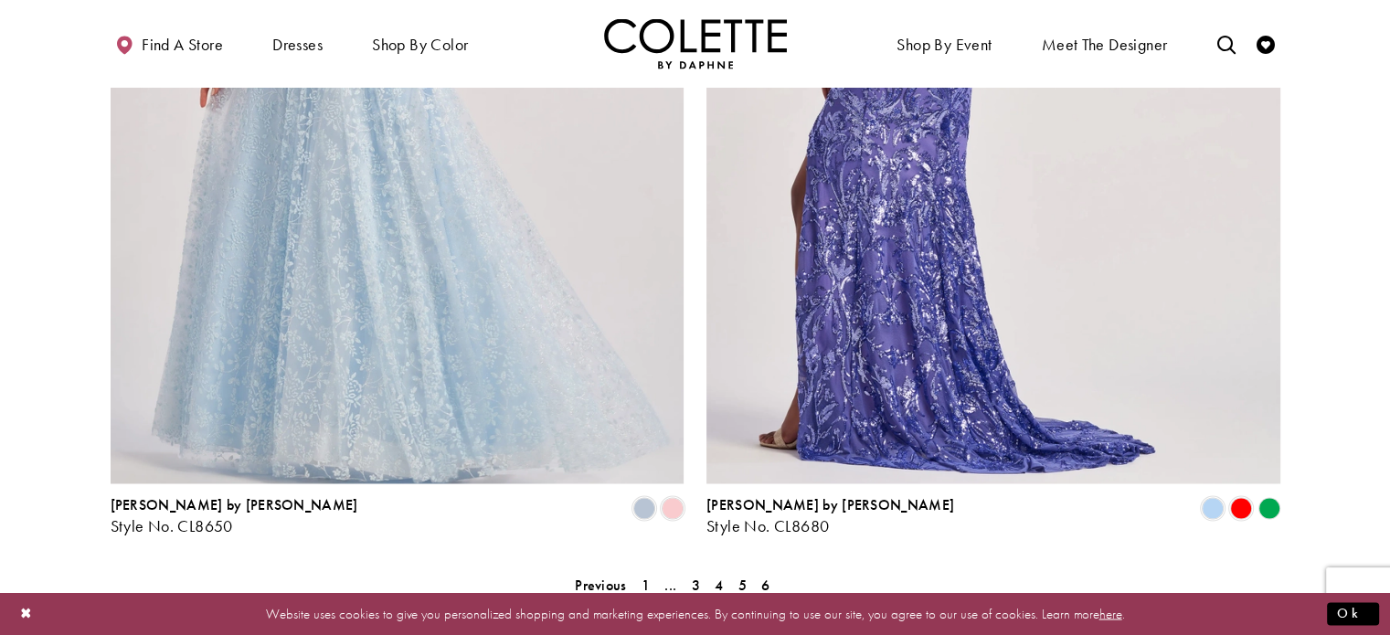
scroll to position [2932, 0]
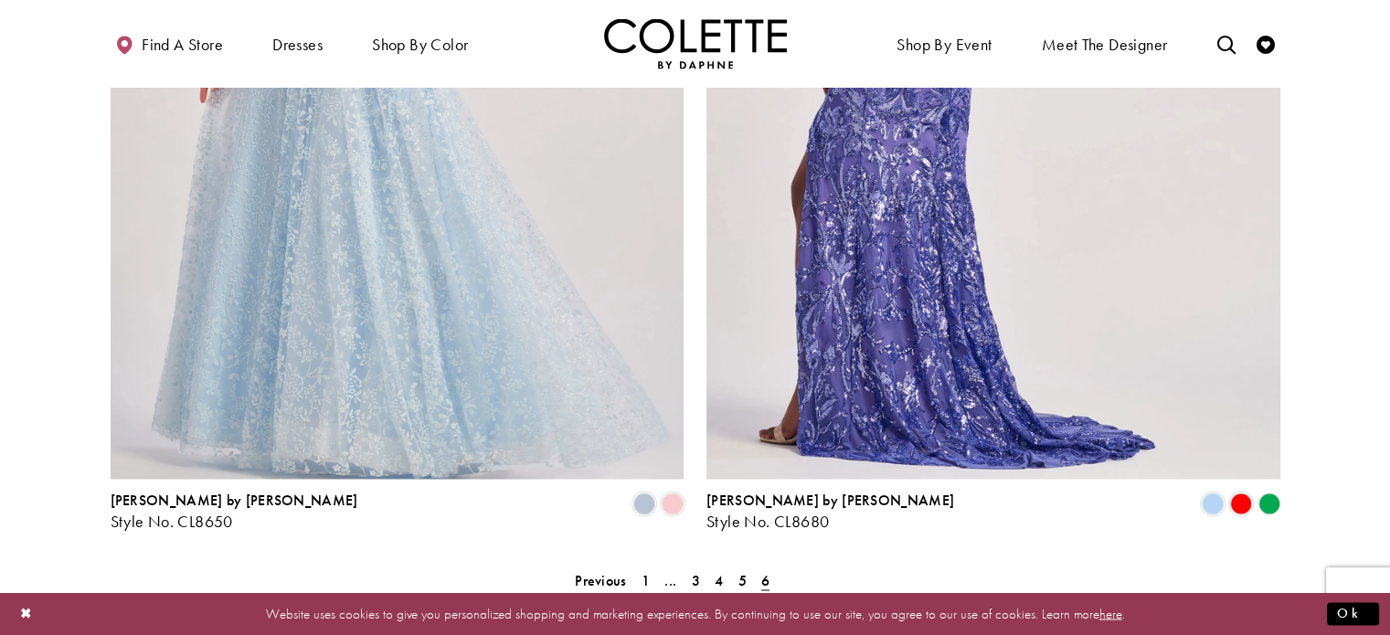
click at [772, 398] on img "Visit Colette by Daphne Style No. CL8680 Page" at bounding box center [993, 62] width 574 height 834
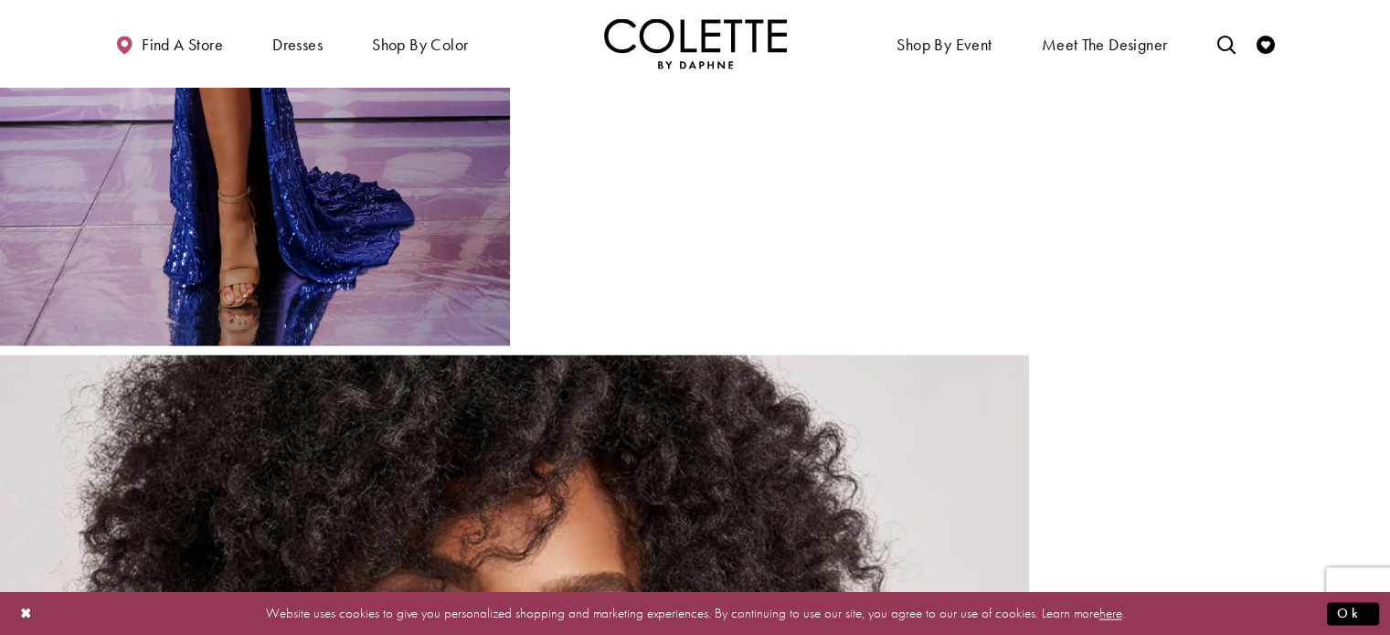
scroll to position [2829, 0]
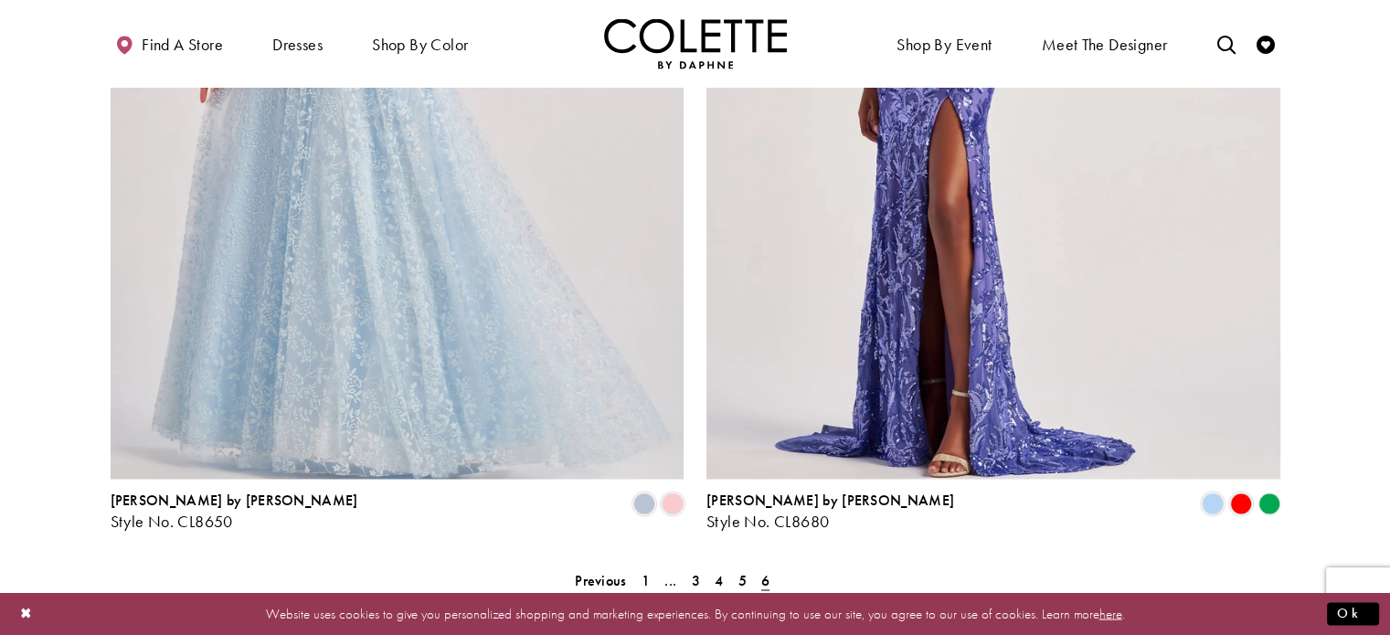
click at [763, 570] on span "6" at bounding box center [765, 579] width 8 height 19
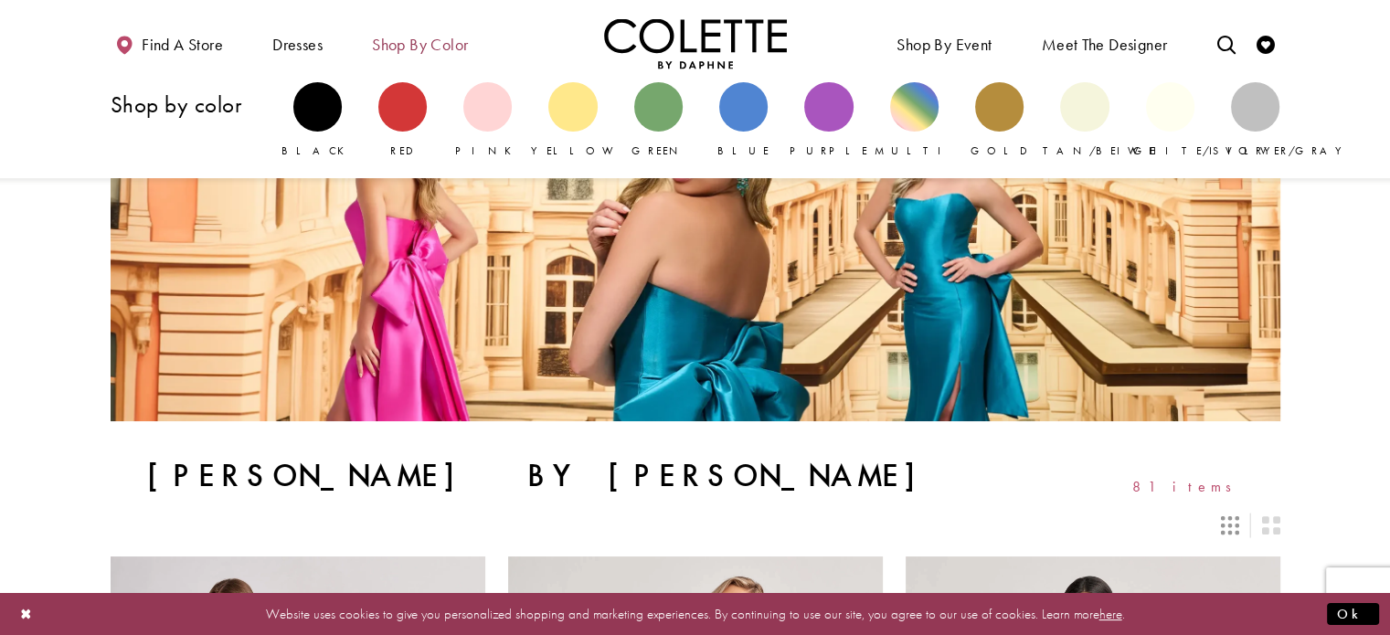
click at [439, 56] on span "Shop by color" at bounding box center [419, 43] width 105 height 50
click at [669, 129] on link "Green" at bounding box center [658, 120] width 48 height 77
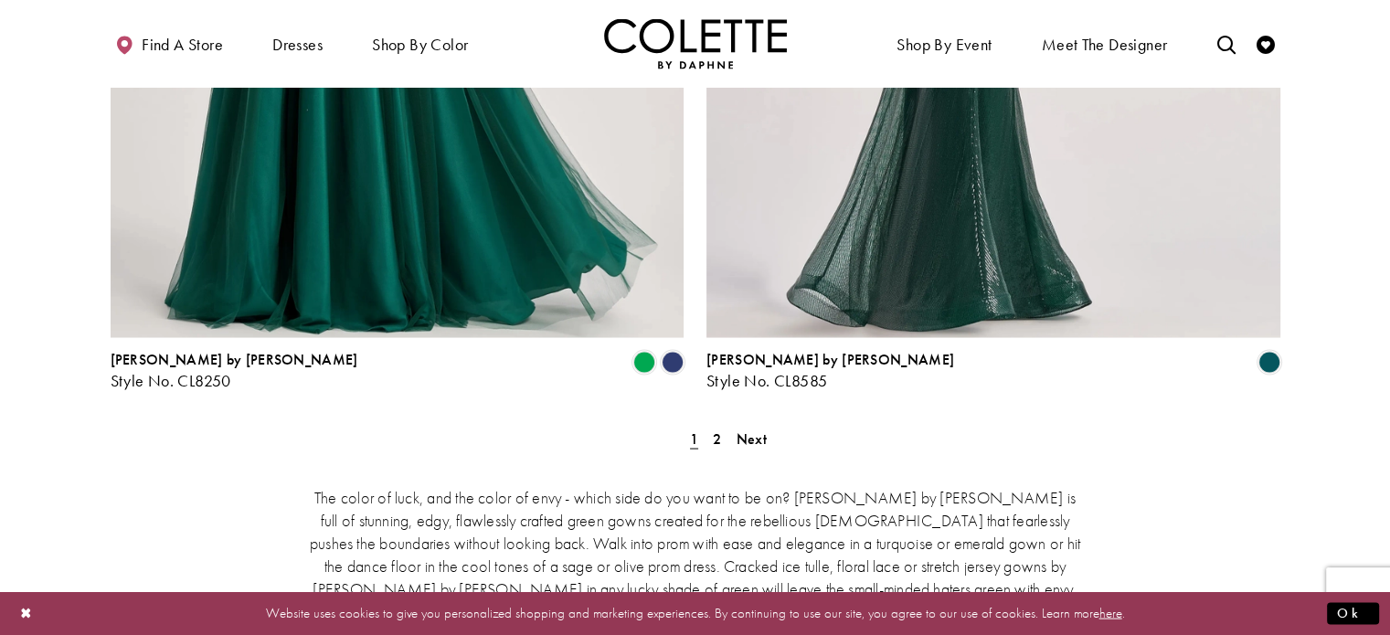
scroll to position [3447, 0]
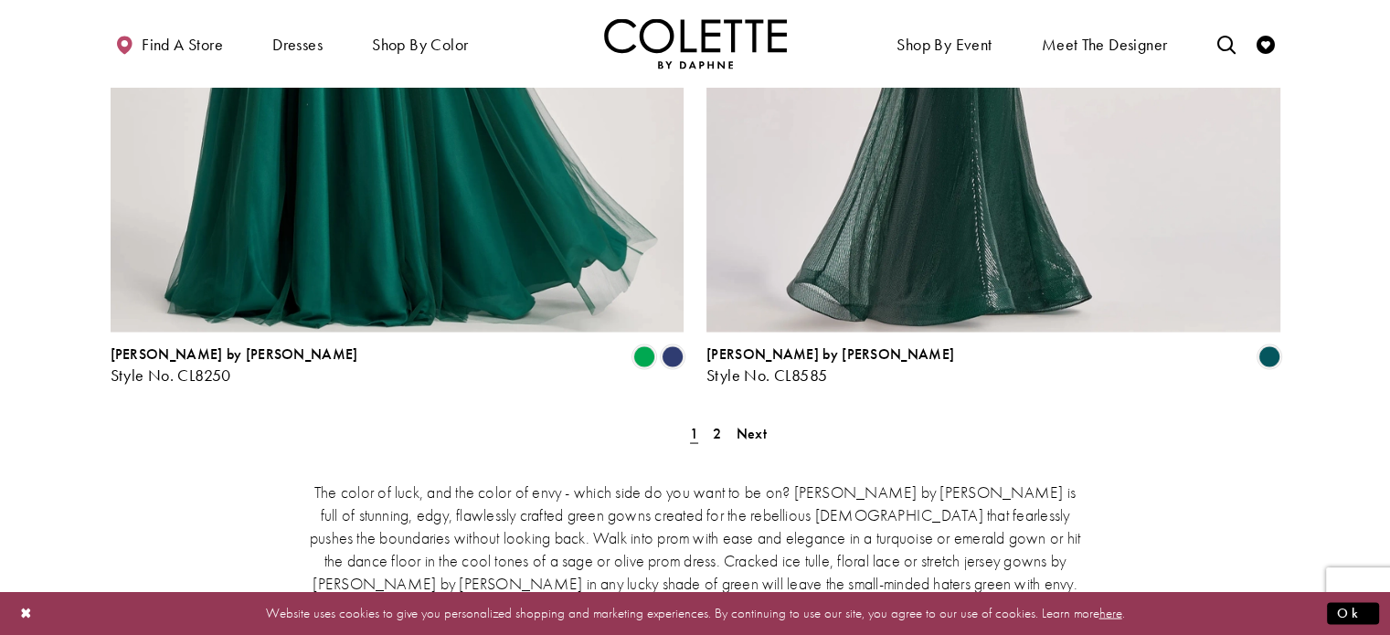
click at [753, 423] on span "Next" at bounding box center [752, 432] width 30 height 19
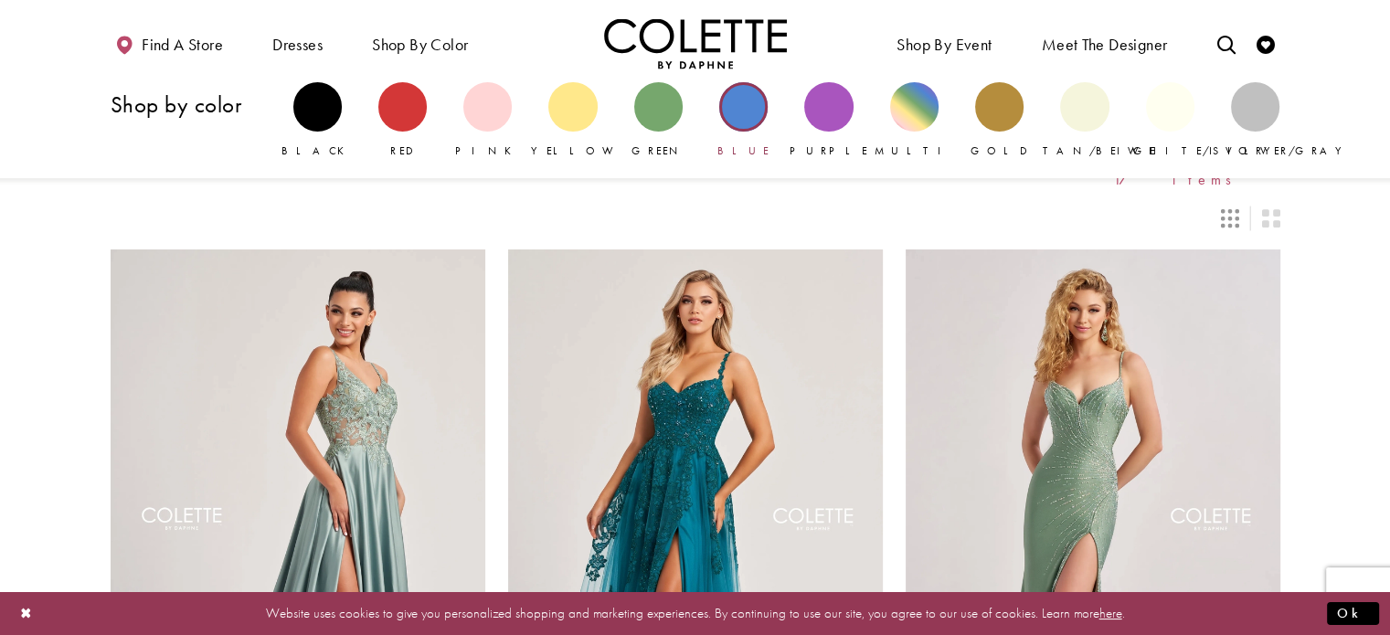
click at [755, 112] on div "Primary block" at bounding box center [743, 106] width 48 height 48
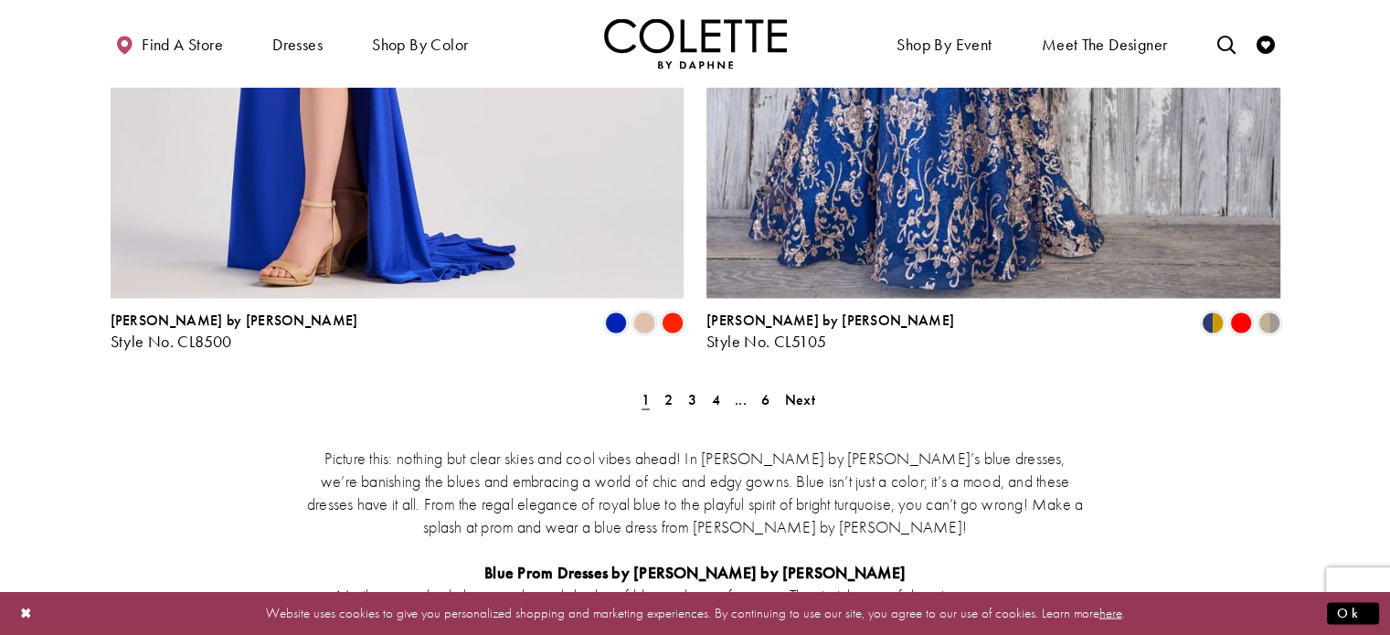
scroll to position [3480, 0]
click at [797, 390] on span "Next" at bounding box center [800, 399] width 30 height 19
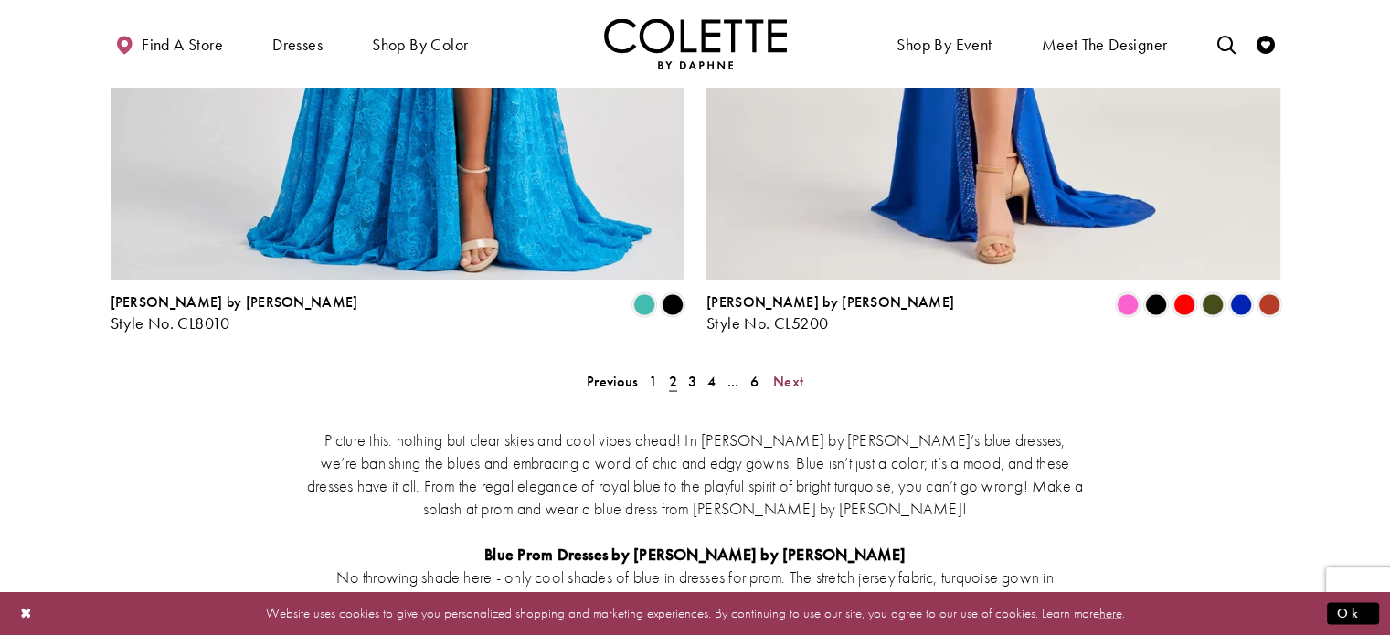
scroll to position [3499, 0]
click at [792, 371] on span "Next" at bounding box center [788, 380] width 30 height 19
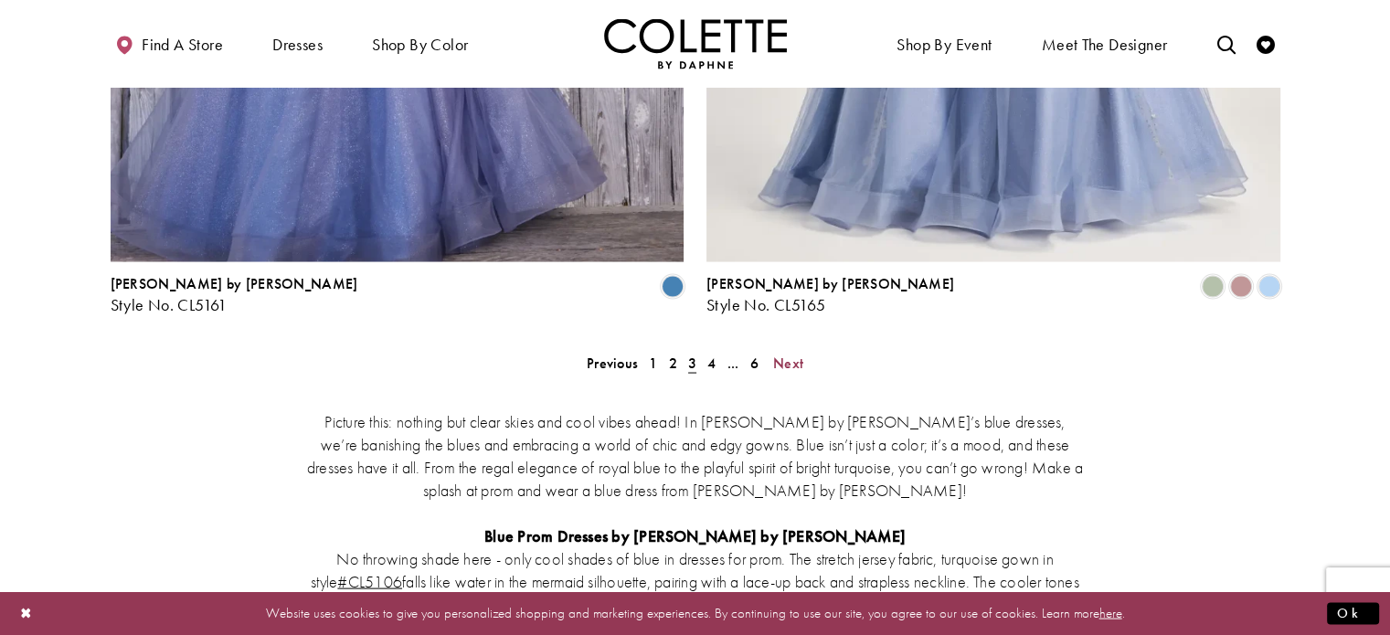
scroll to position [3517, 0]
click at [791, 353] on span "Next" at bounding box center [788, 362] width 30 height 19
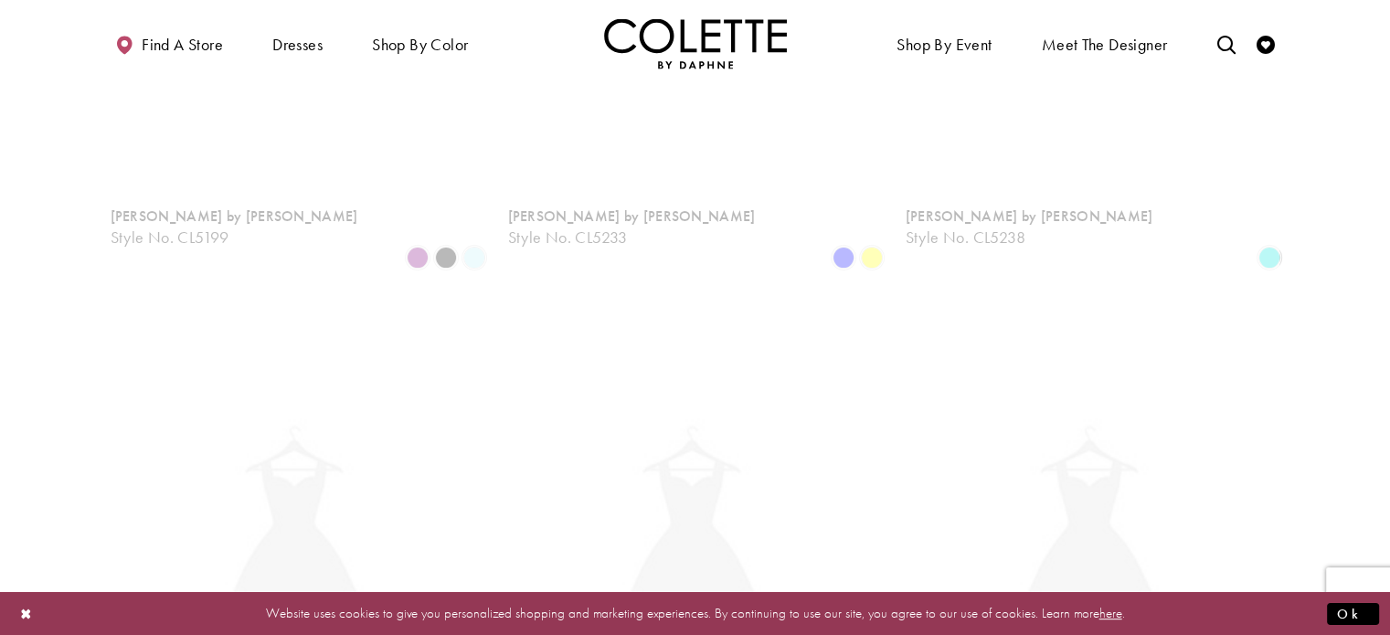
scroll to position [99, 0]
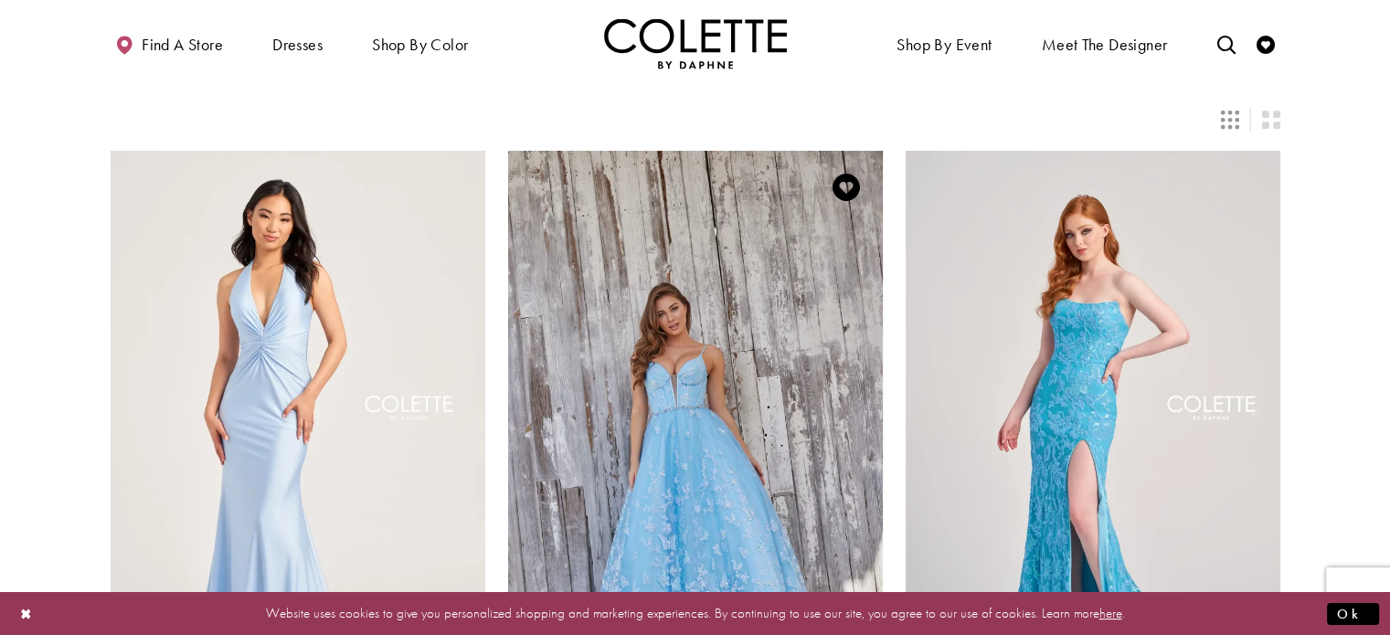
click at [748, 302] on img "Visit Colette by Daphne Style No. CL5233 Page" at bounding box center [695, 423] width 375 height 545
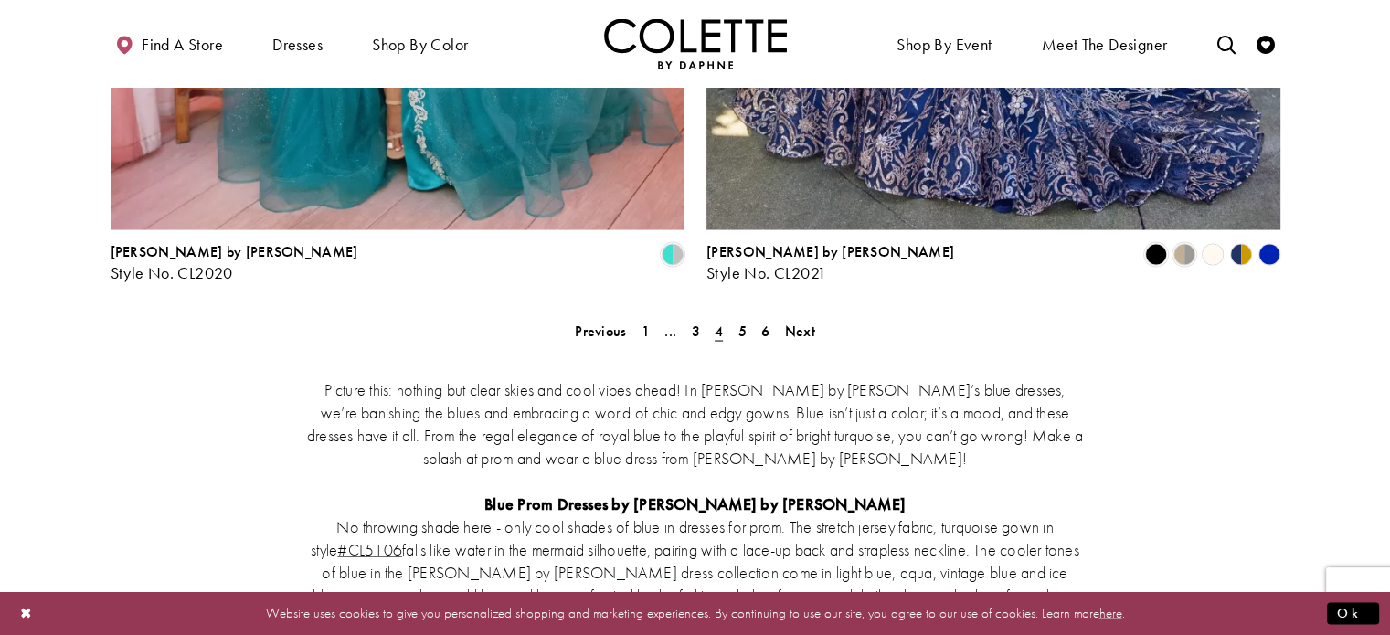
scroll to position [3552, 0]
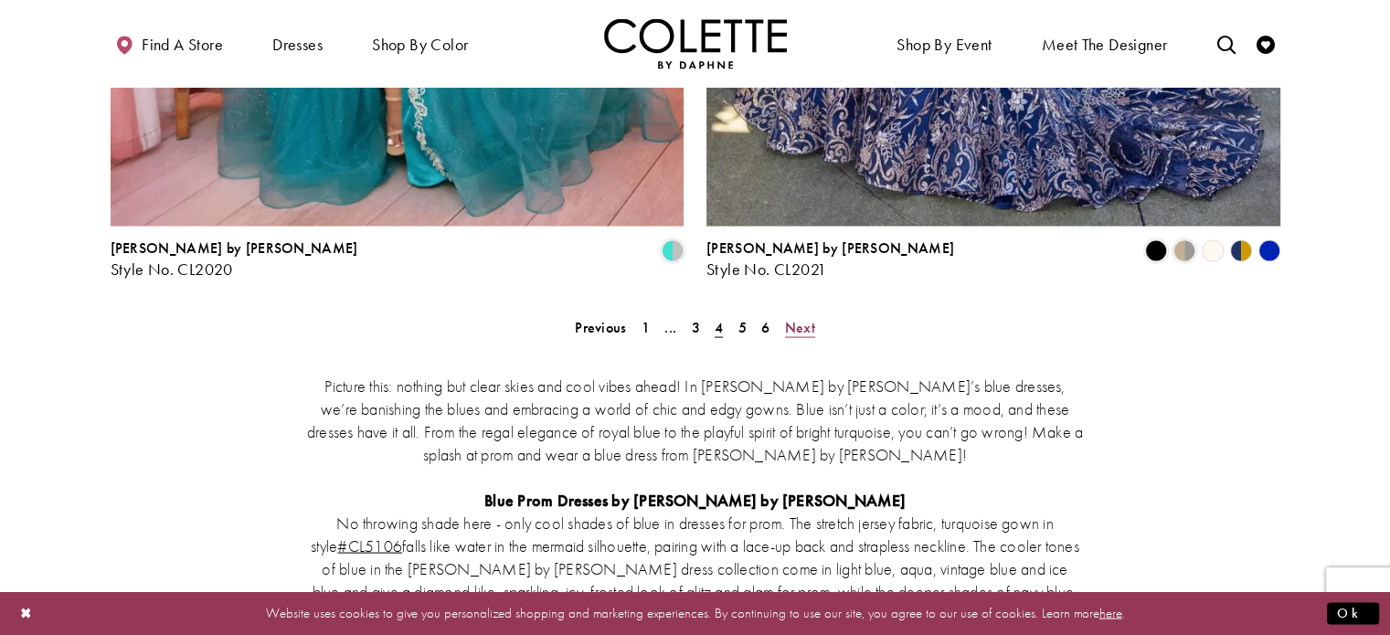
click at [797, 318] on span "Next" at bounding box center [800, 327] width 30 height 19
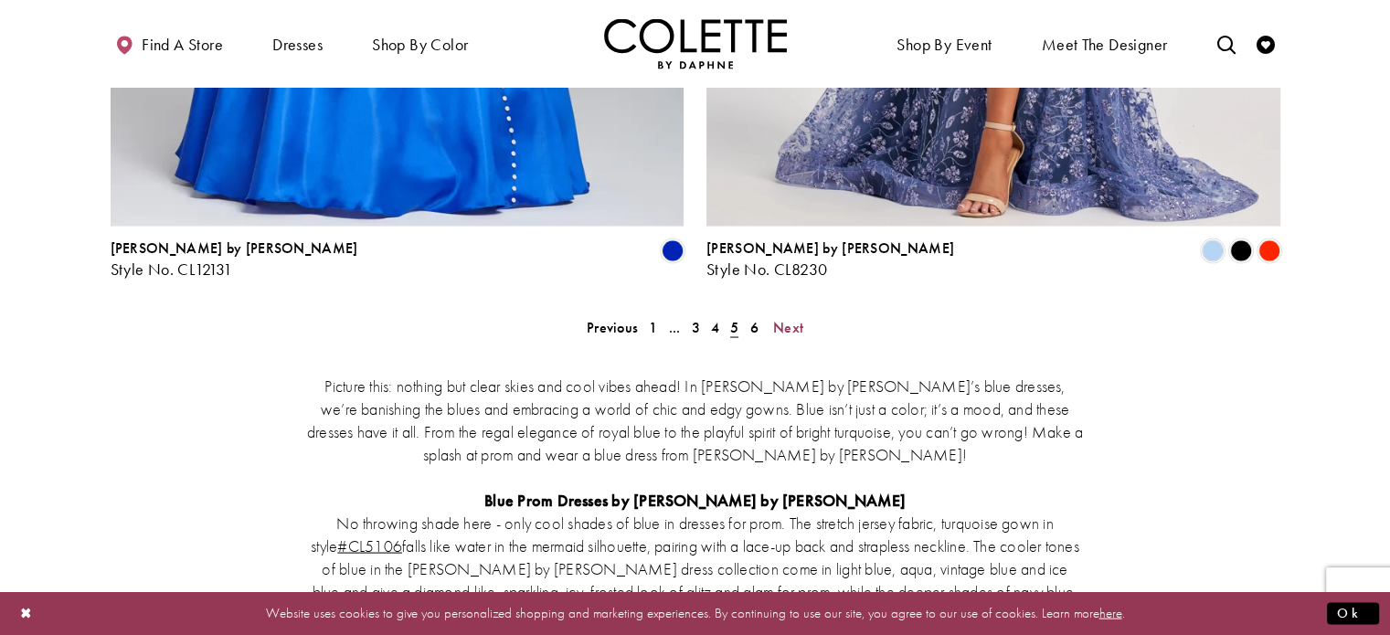
scroll to position [3557, 0]
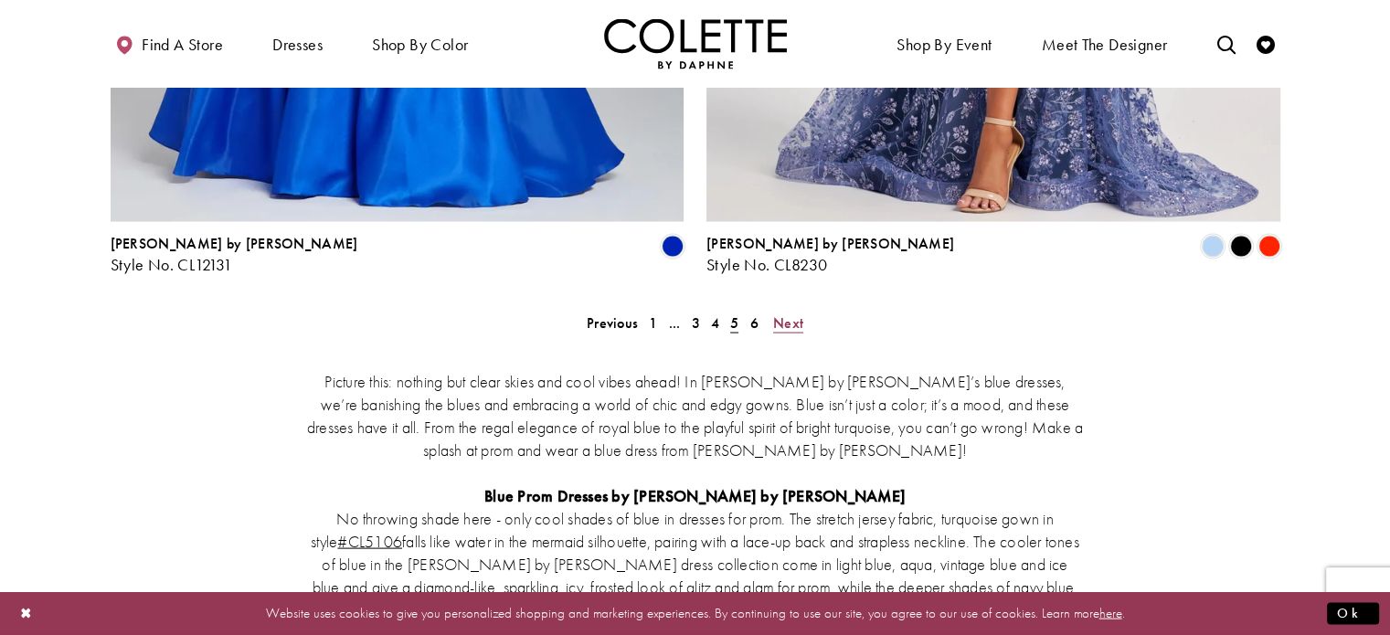
click at [790, 313] on span "Next" at bounding box center [788, 322] width 30 height 19
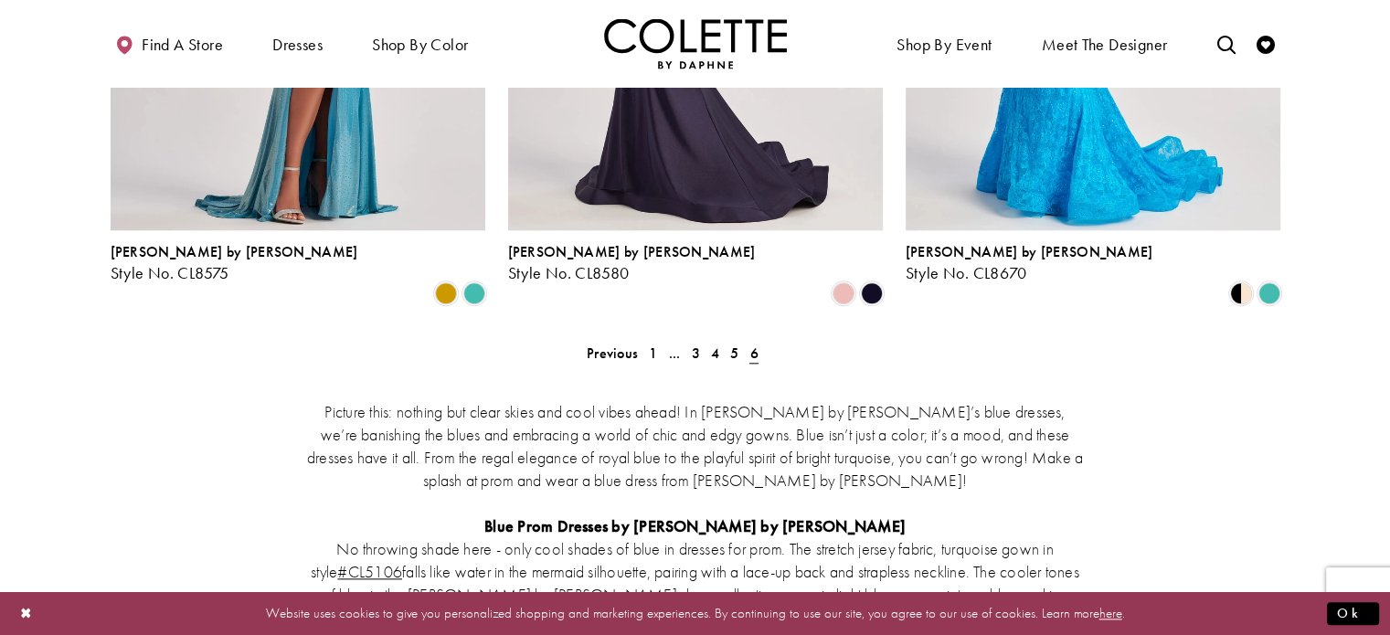
scroll to position [1915, 0]
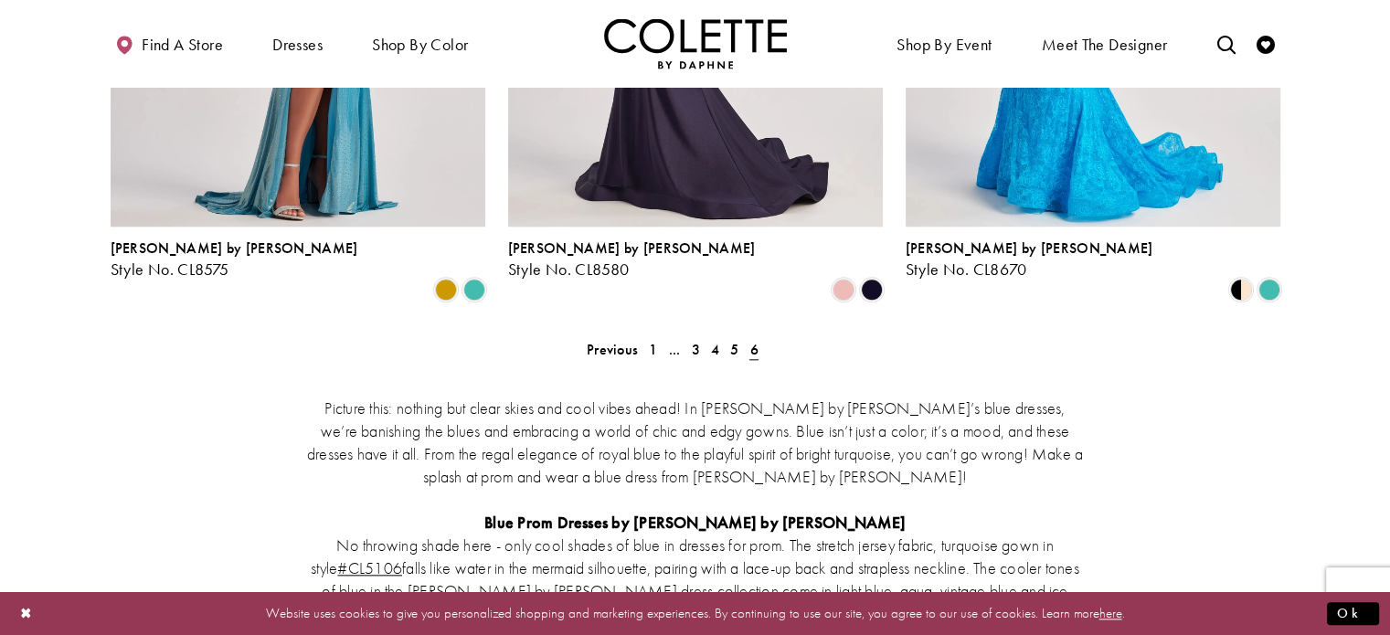
click at [753, 340] on span "6" at bounding box center [753, 349] width 8 height 19
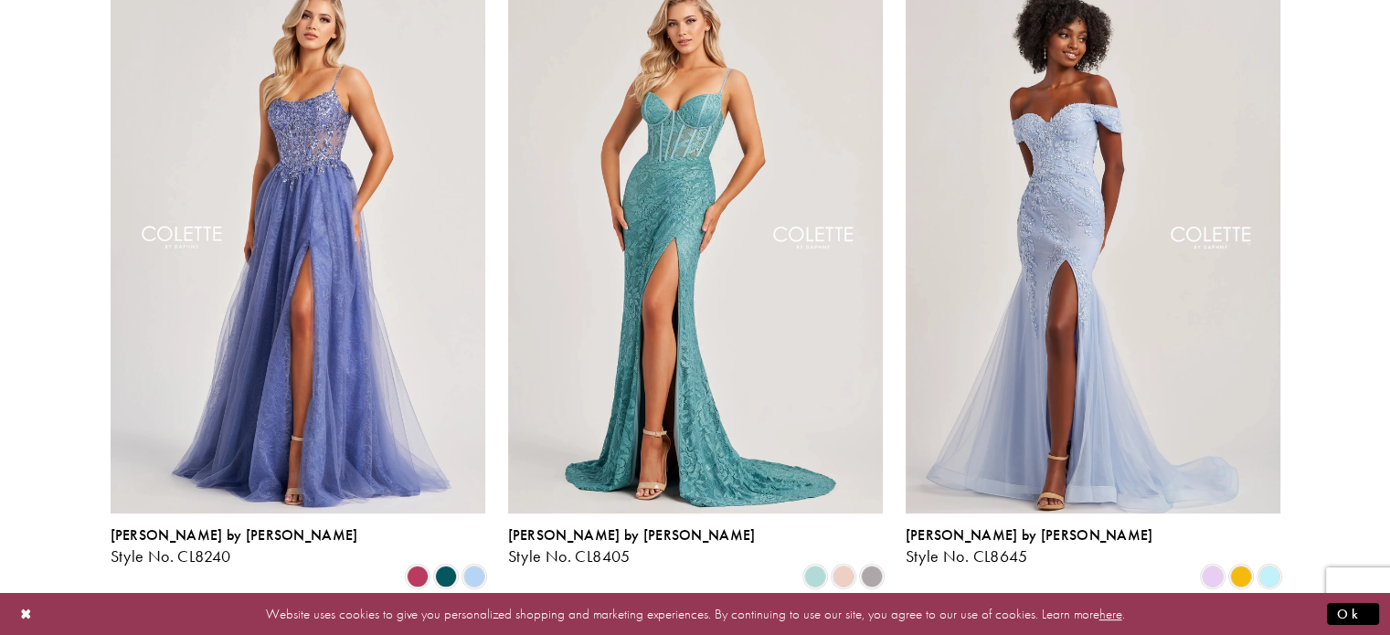
scroll to position [0, 0]
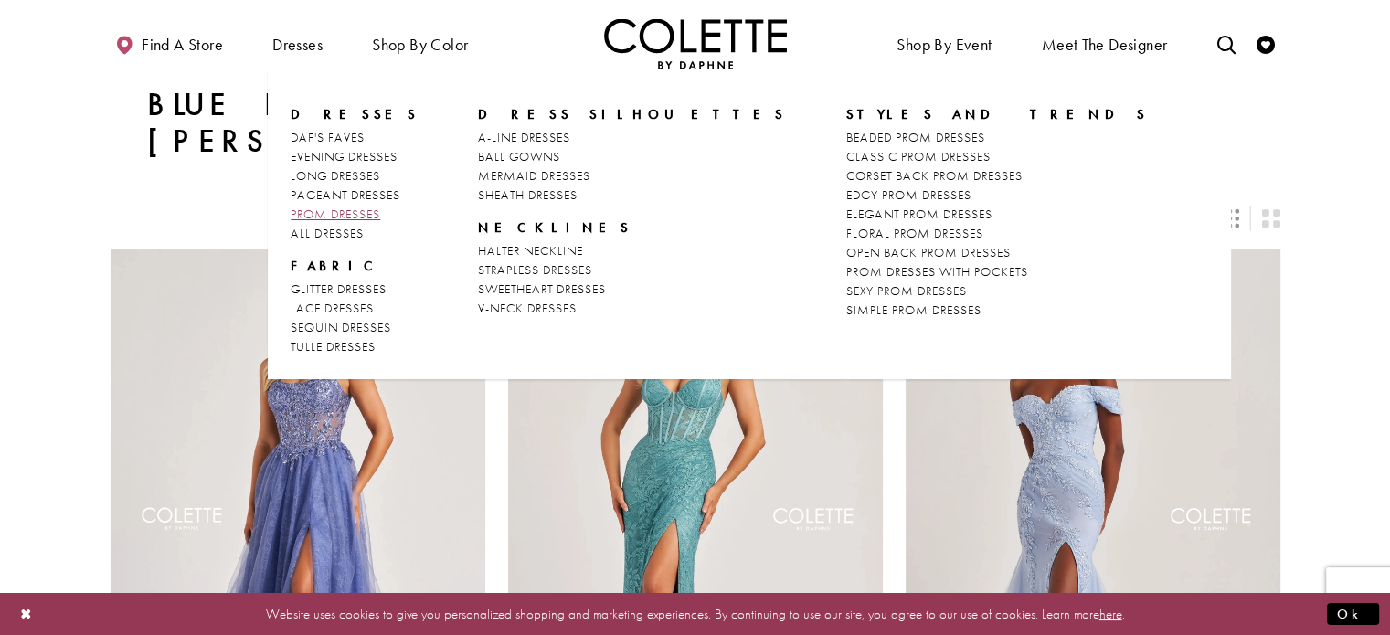
click at [327, 215] on span "PROM DRESSES" at bounding box center [336, 214] width 90 height 16
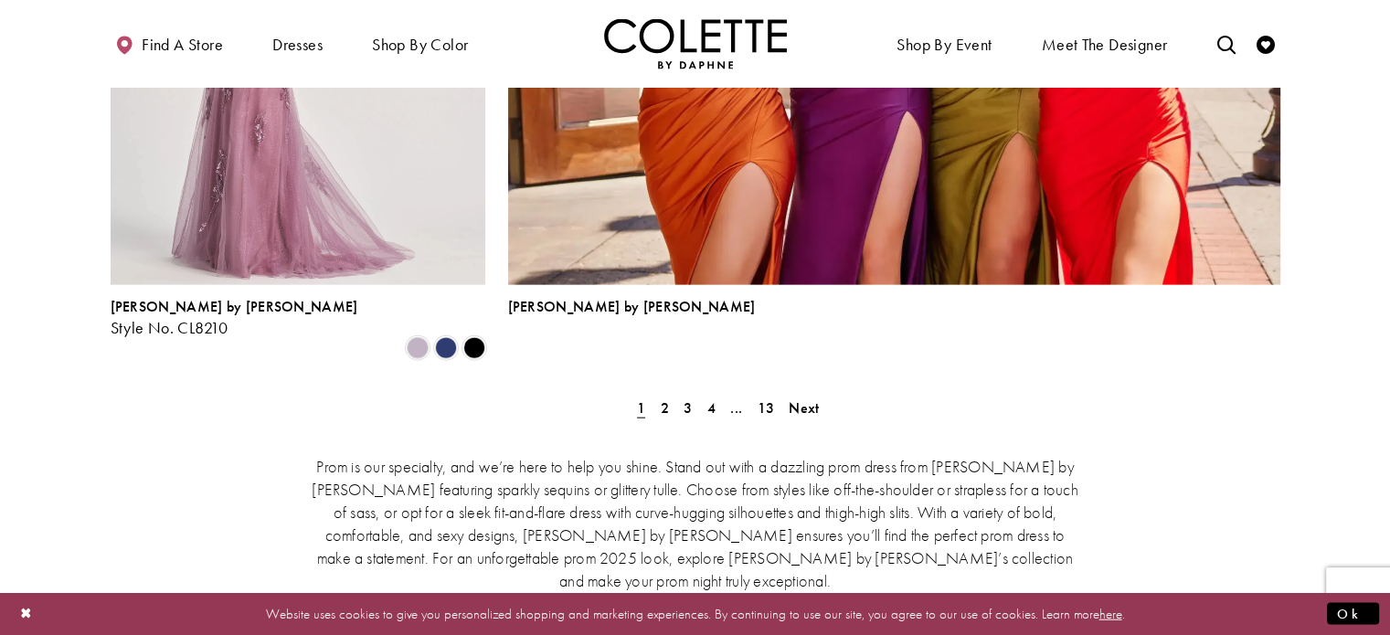
scroll to position [4191, 0]
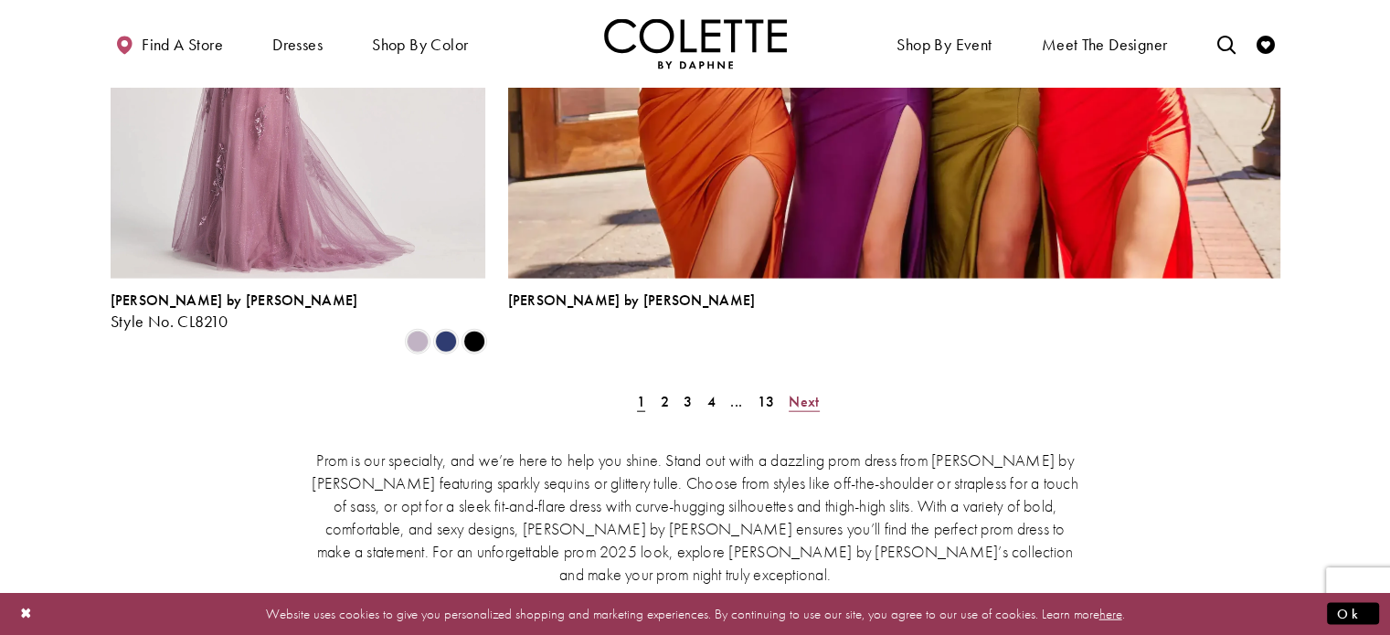
click at [801, 392] on span "Next" at bounding box center [804, 401] width 30 height 19
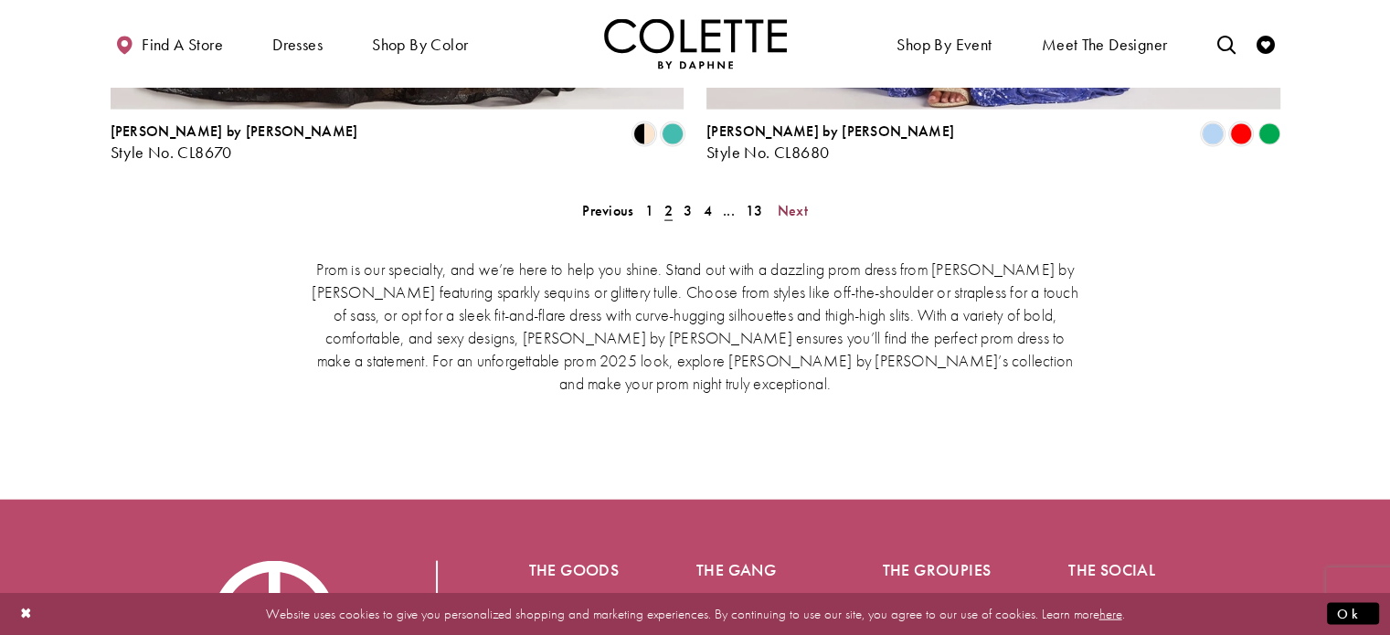
scroll to position [3976, 0]
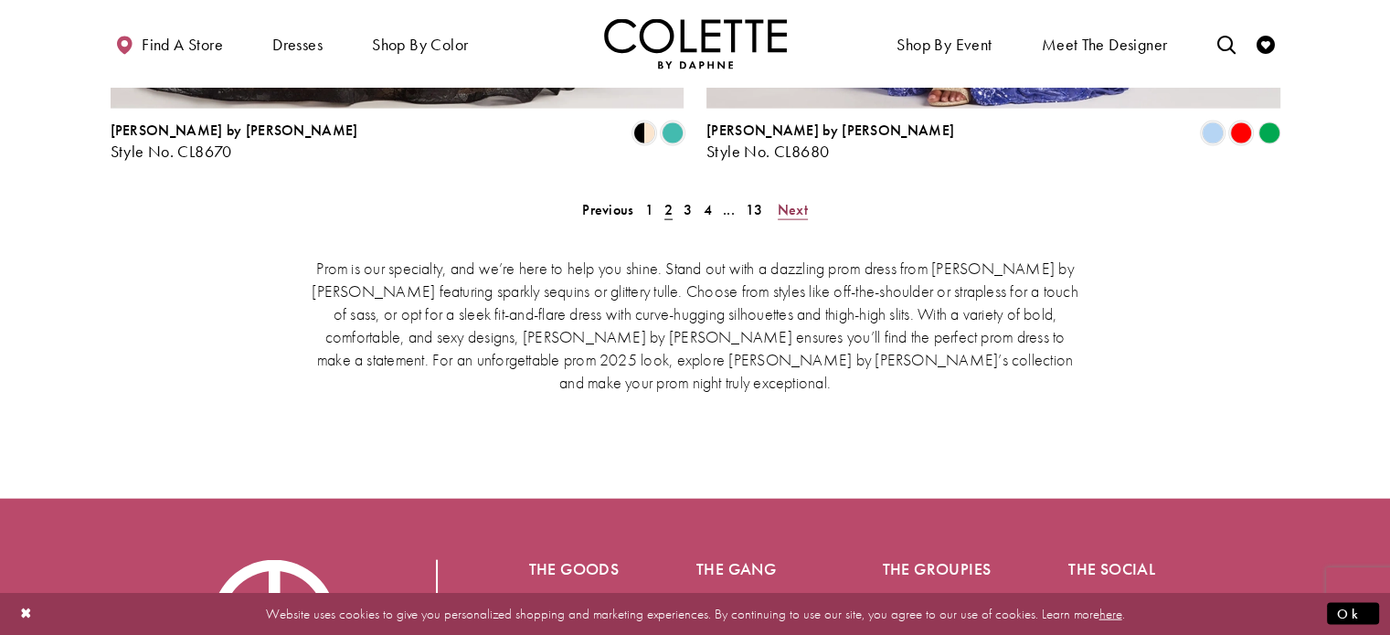
click at [787, 200] on span "Next" at bounding box center [793, 209] width 30 height 19
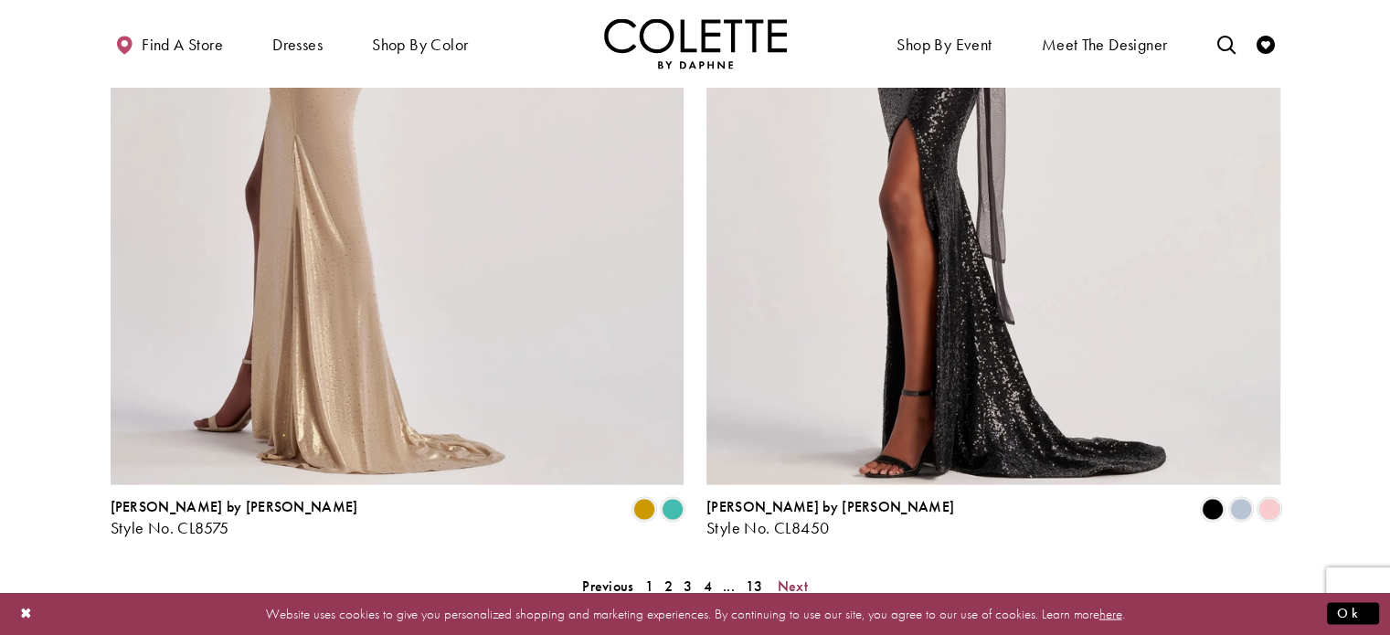
scroll to position [3597, 0]
